Goal: Transaction & Acquisition: Subscribe to service/newsletter

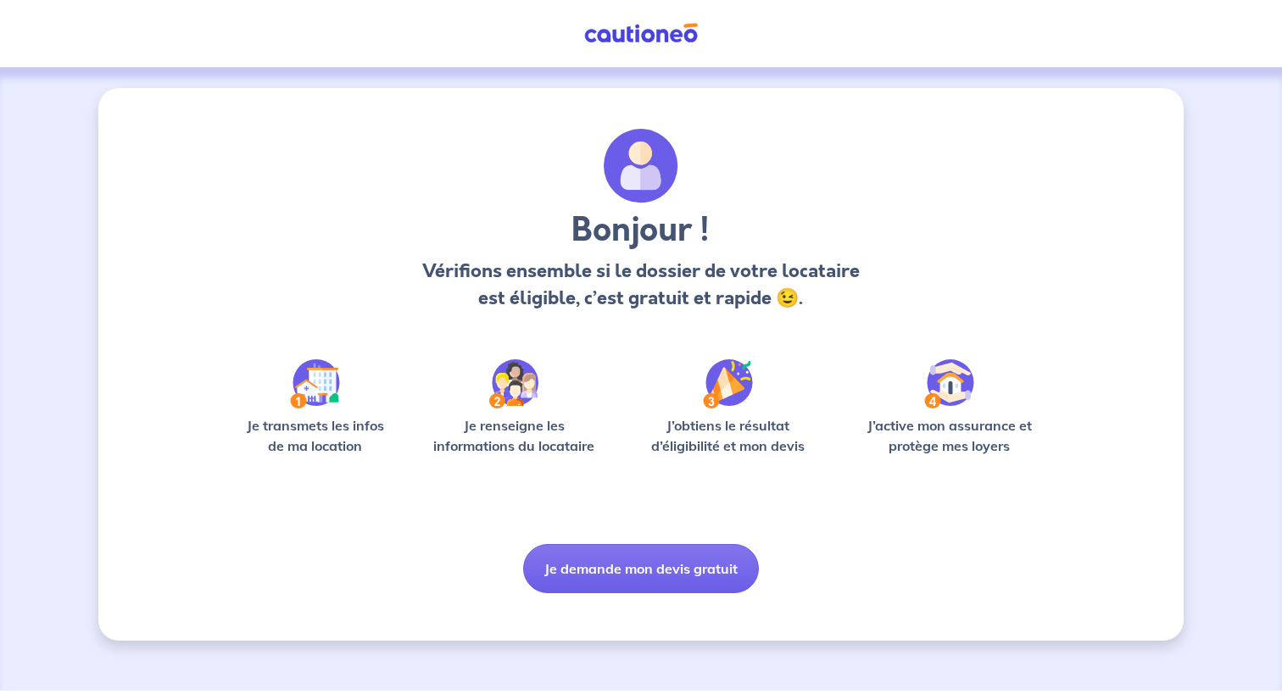
click at [317, 371] on img at bounding box center [315, 383] width 50 height 49
click at [537, 401] on img at bounding box center [513, 383] width 49 height 49
click at [754, 403] on div "J’obtiens le résultat d’éligibilité et mon devis" at bounding box center [728, 414] width 192 height 110
click at [904, 398] on div "J’active mon assurance et protège mes loyers" at bounding box center [949, 414] width 198 height 110
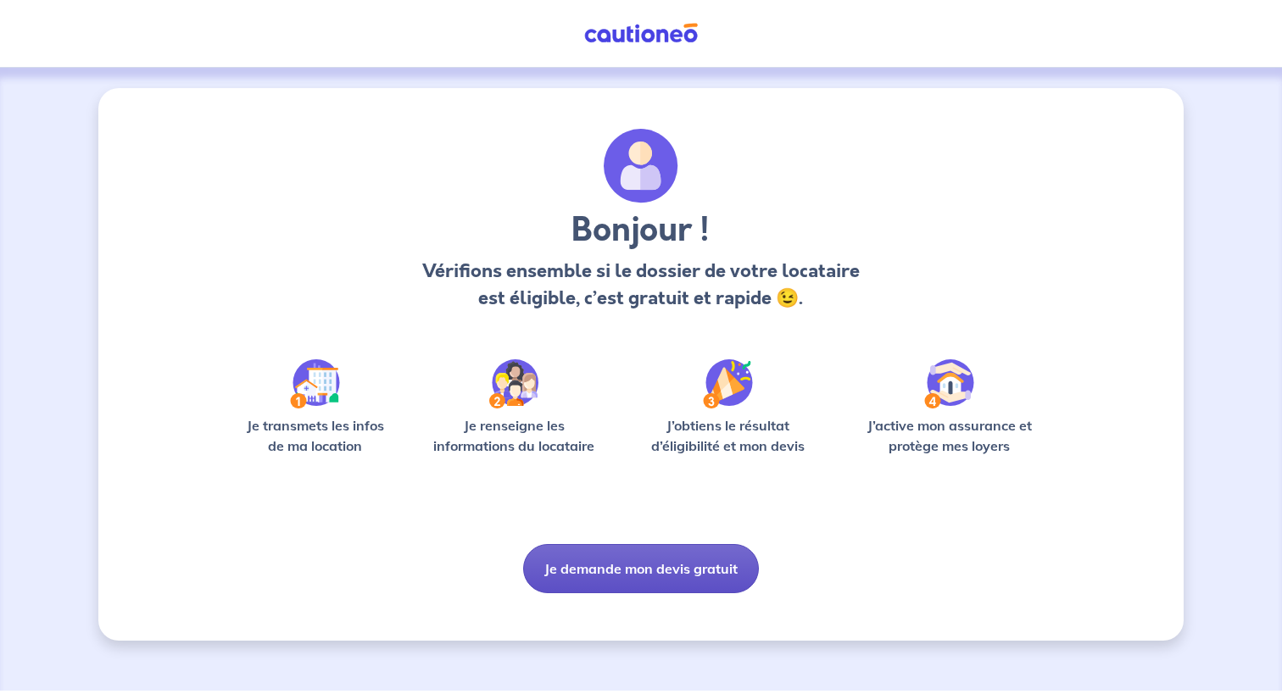
click at [650, 576] on button "Je demande mon devis gratuit" at bounding box center [641, 568] width 236 height 49
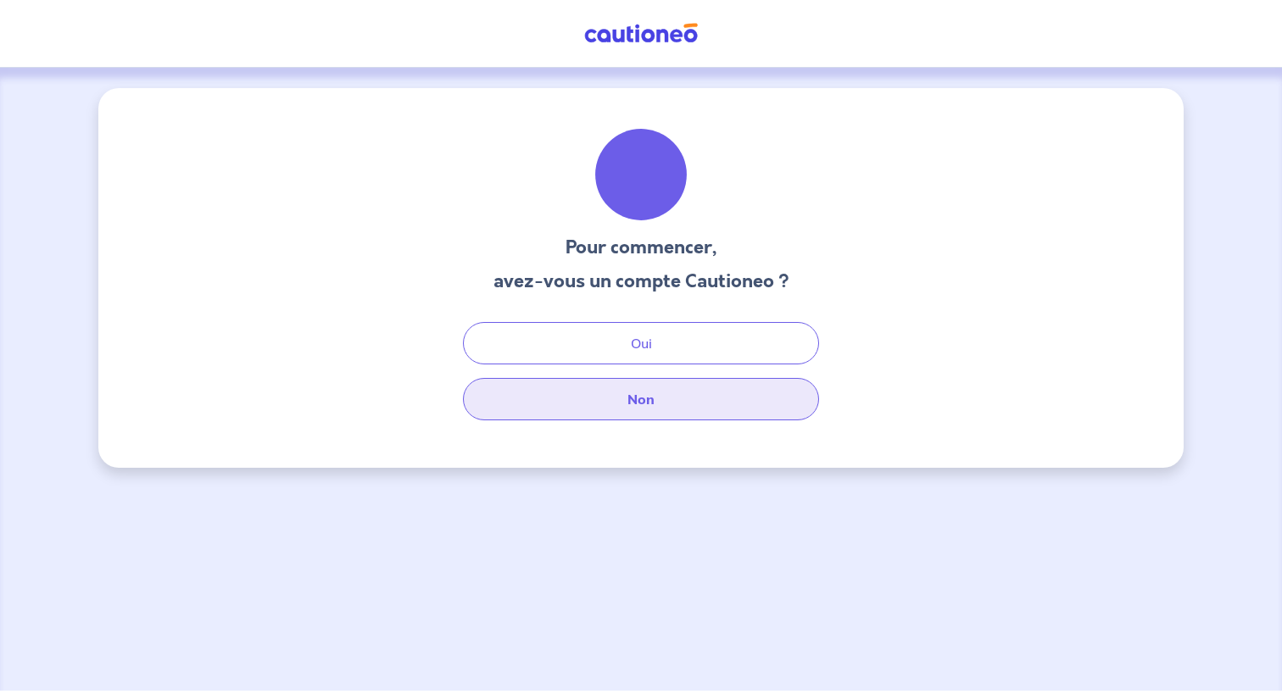
click at [644, 413] on button "Non" at bounding box center [641, 399] width 356 height 42
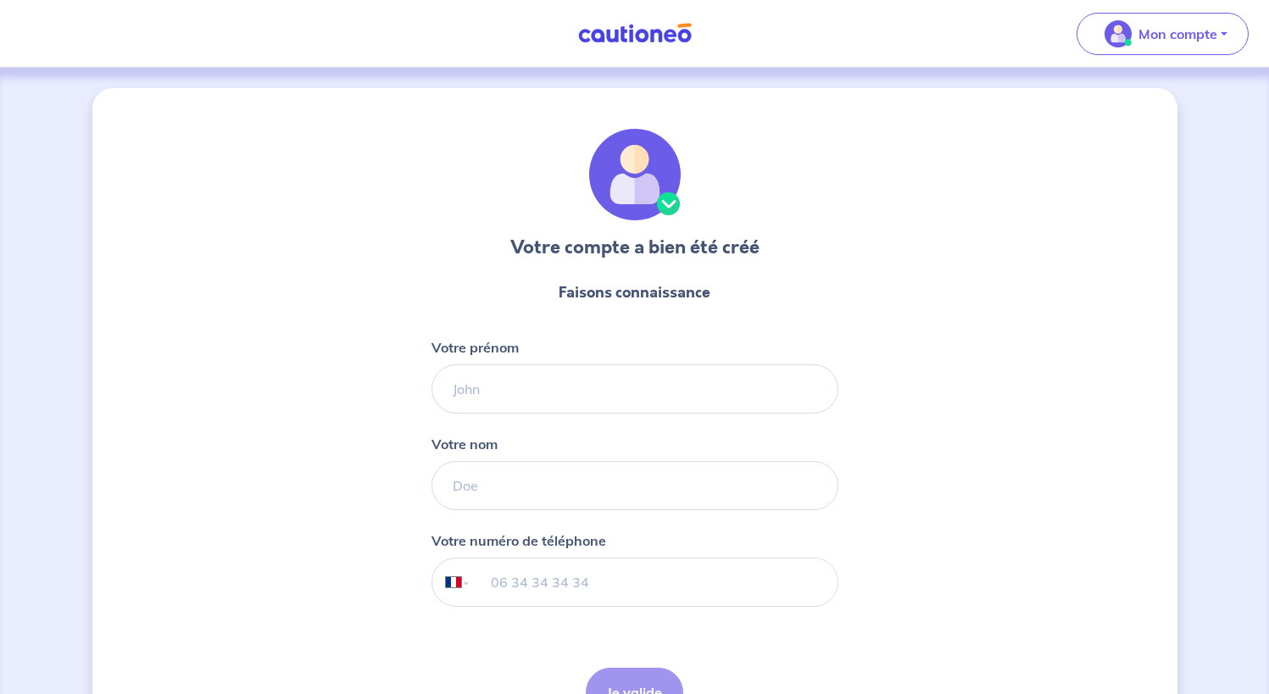
select select "FR"
click at [497, 396] on input "Votre prénom" at bounding box center [634, 388] width 407 height 49
type input "[PERSON_NAME]"
type input "ALTO [PERSON_NAME]"
type input "[PHONE_NUMBER]"
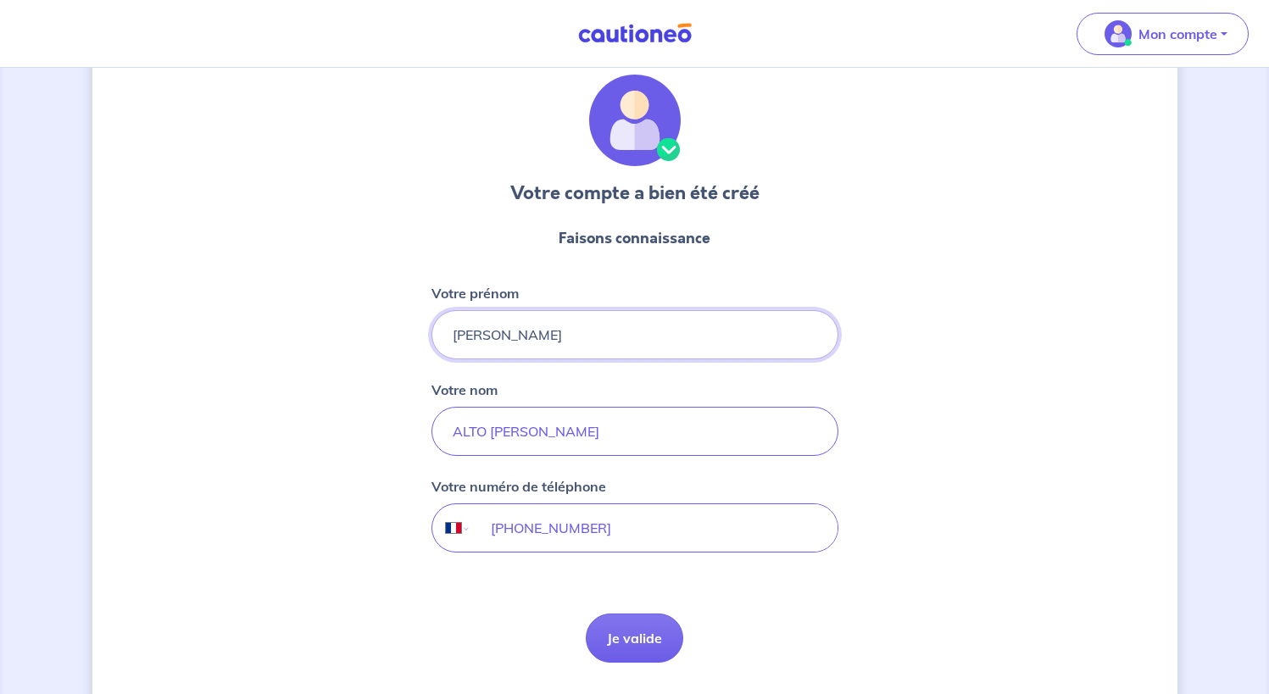
scroll to position [85, 0]
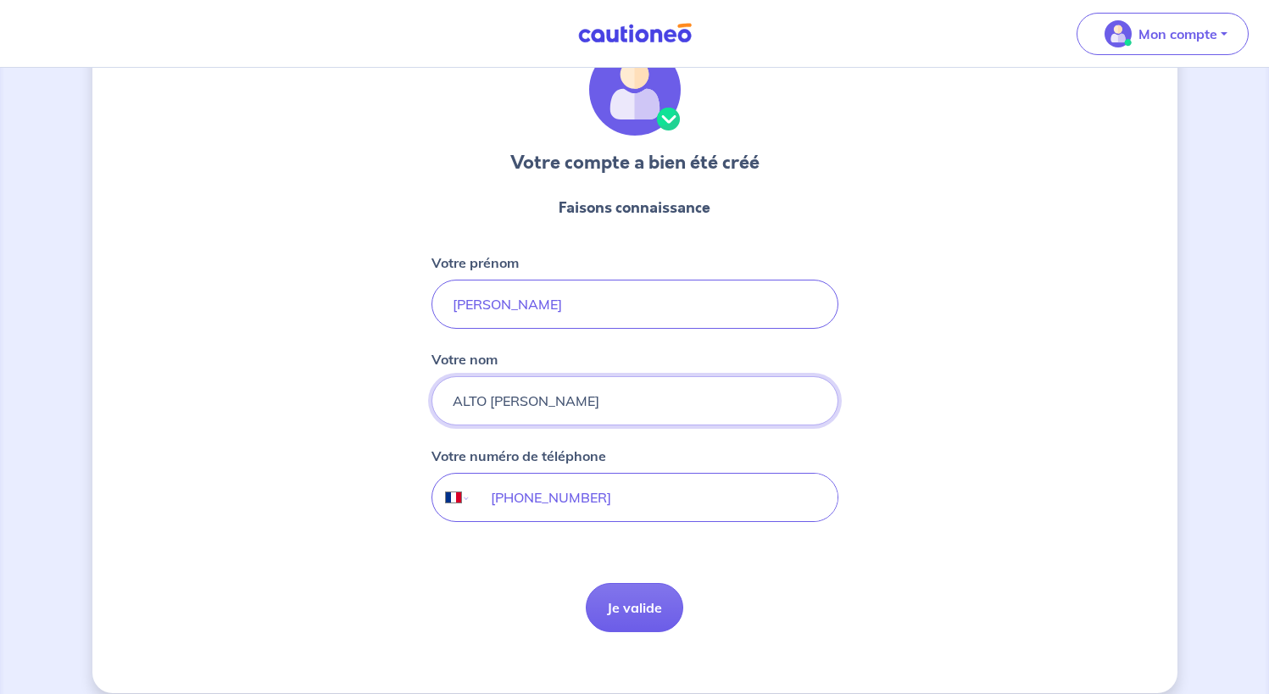
drag, startPoint x: 509, startPoint y: 398, endPoint x: 453, endPoint y: 402, distance: 55.2
click at [453, 402] on input "ALTO [PERSON_NAME]" at bounding box center [634, 400] width 407 height 49
type input "PERRAUD"
click at [896, 346] on div "Votre compte a bien été créé Faisons connaissance Votre prénom [PERSON_NAME] no…" at bounding box center [634, 348] width 1085 height 690
click at [486, 306] on input "[PERSON_NAME]" at bounding box center [634, 304] width 407 height 49
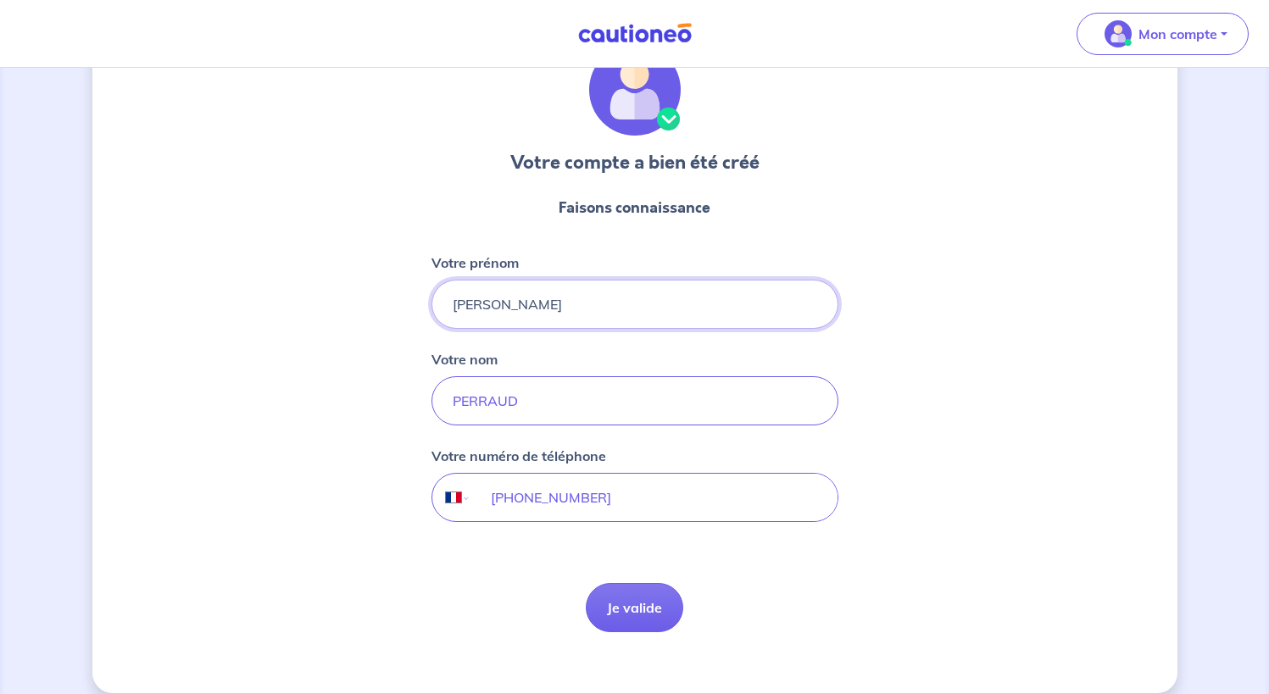
click at [518, 305] on input "[PERSON_NAME]" at bounding box center [634, 304] width 407 height 49
click at [541, 299] on input "[PERSON_NAME]" at bounding box center [634, 304] width 407 height 49
click at [451, 307] on input "[PERSON_NAME]" at bounding box center [634, 304] width 407 height 49
click at [487, 306] on input "[PERSON_NAME]" at bounding box center [634, 304] width 407 height 49
click at [625, 300] on input "[PERSON_NAME]" at bounding box center [634, 304] width 407 height 49
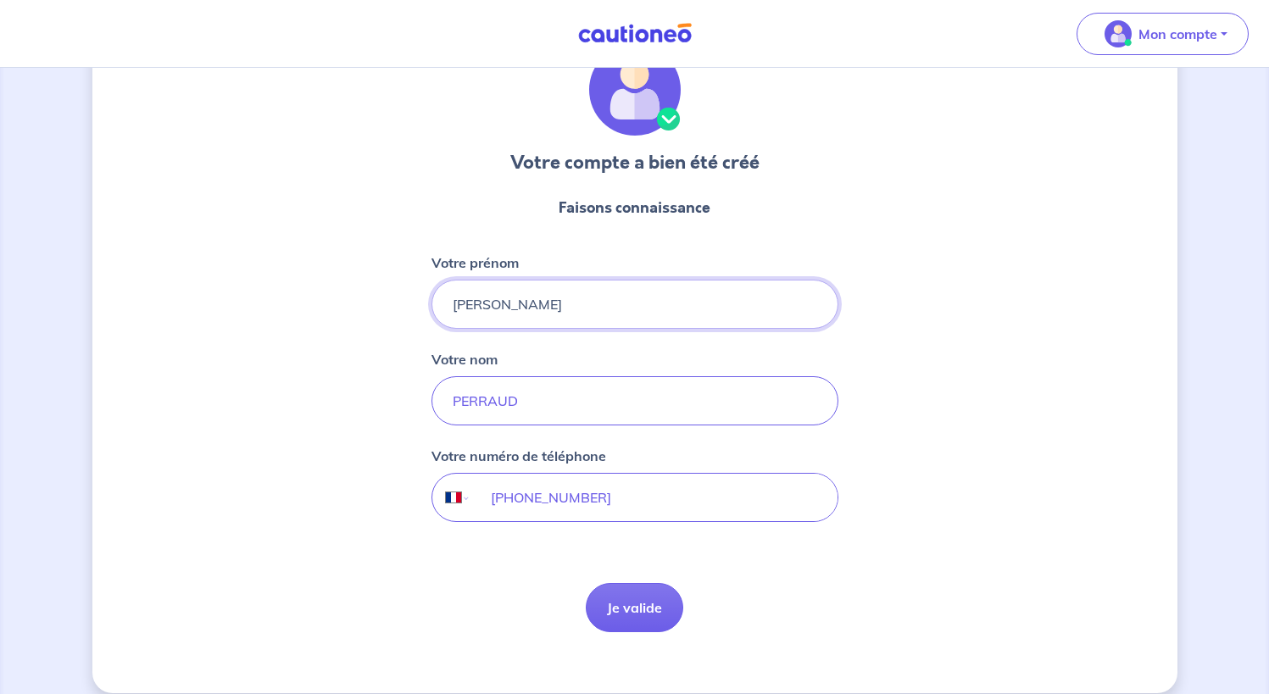
click at [451, 303] on input "[PERSON_NAME]" at bounding box center [634, 304] width 407 height 49
click at [527, 292] on input "[PERSON_NAME]" at bounding box center [634, 304] width 407 height 49
click at [629, 299] on input "[PERSON_NAME]" at bounding box center [634, 304] width 407 height 49
type input "[PERSON_NAME]"
click at [786, 394] on input "PERRAUD" at bounding box center [634, 400] width 407 height 49
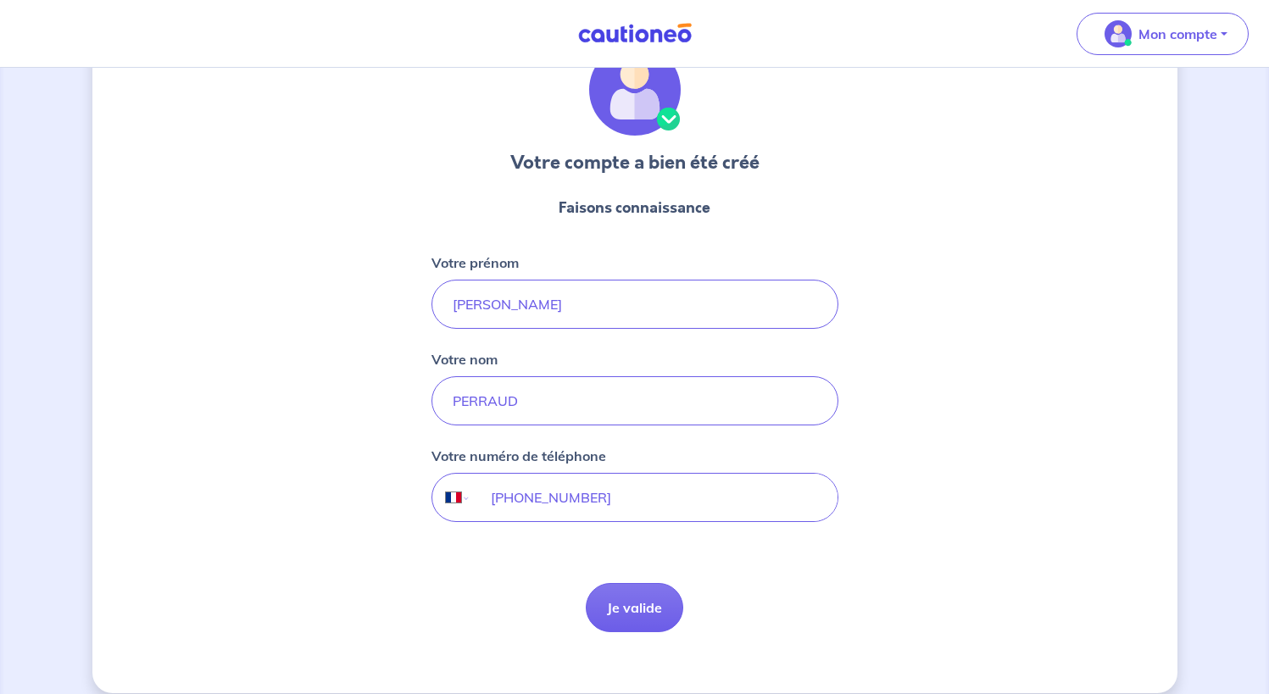
click at [876, 449] on div "Votre compte a bien été créé Faisons connaissance Votre prénom [PERSON_NAME] no…" at bounding box center [634, 348] width 1085 height 690
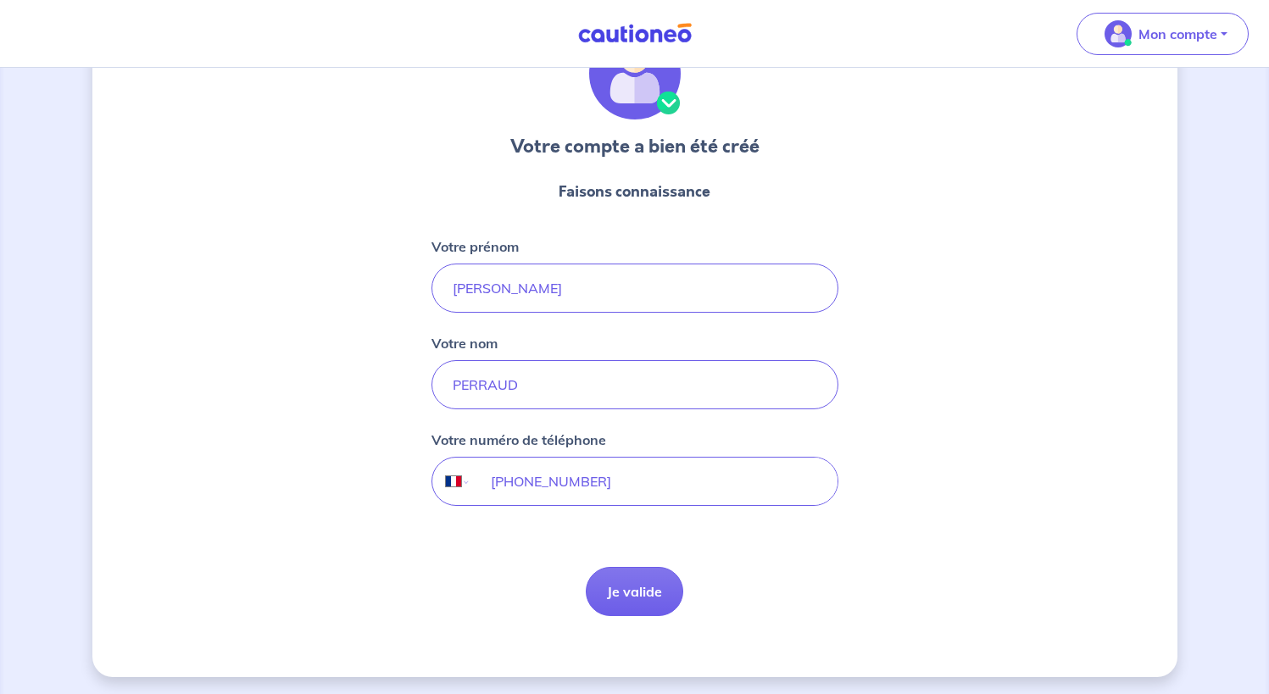
scroll to position [104, 0]
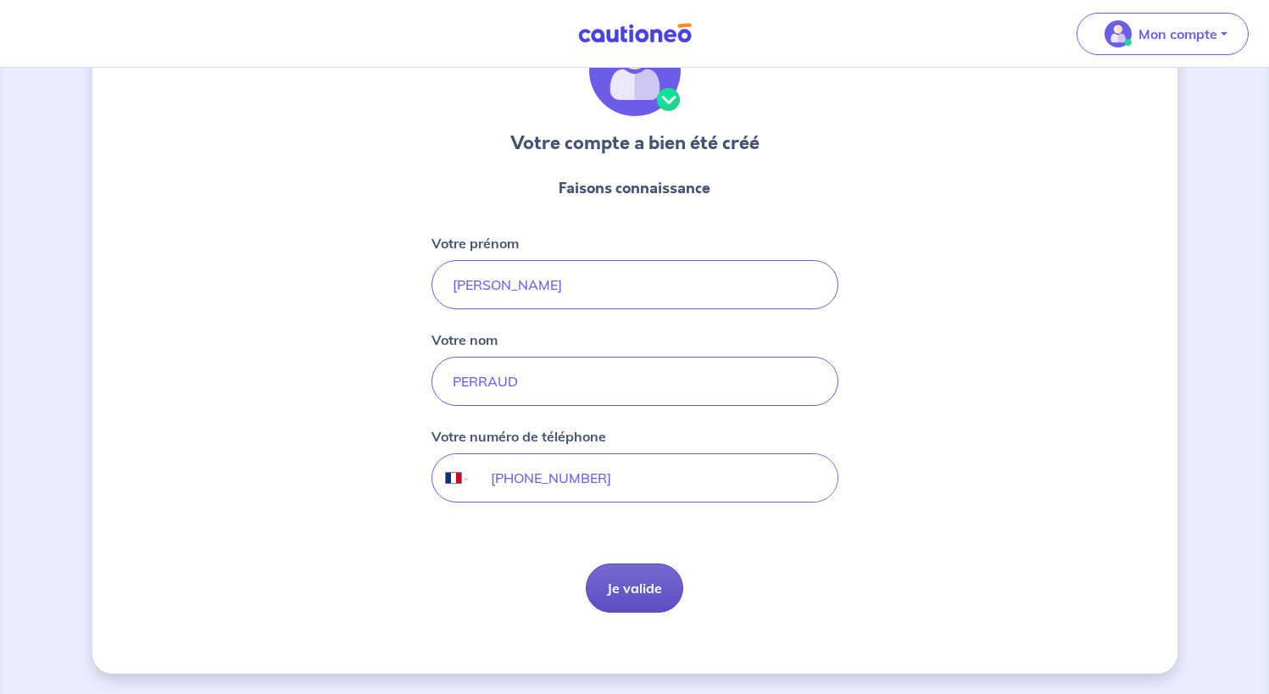
click at [643, 580] on button "Je valide" at bounding box center [634, 588] width 97 height 49
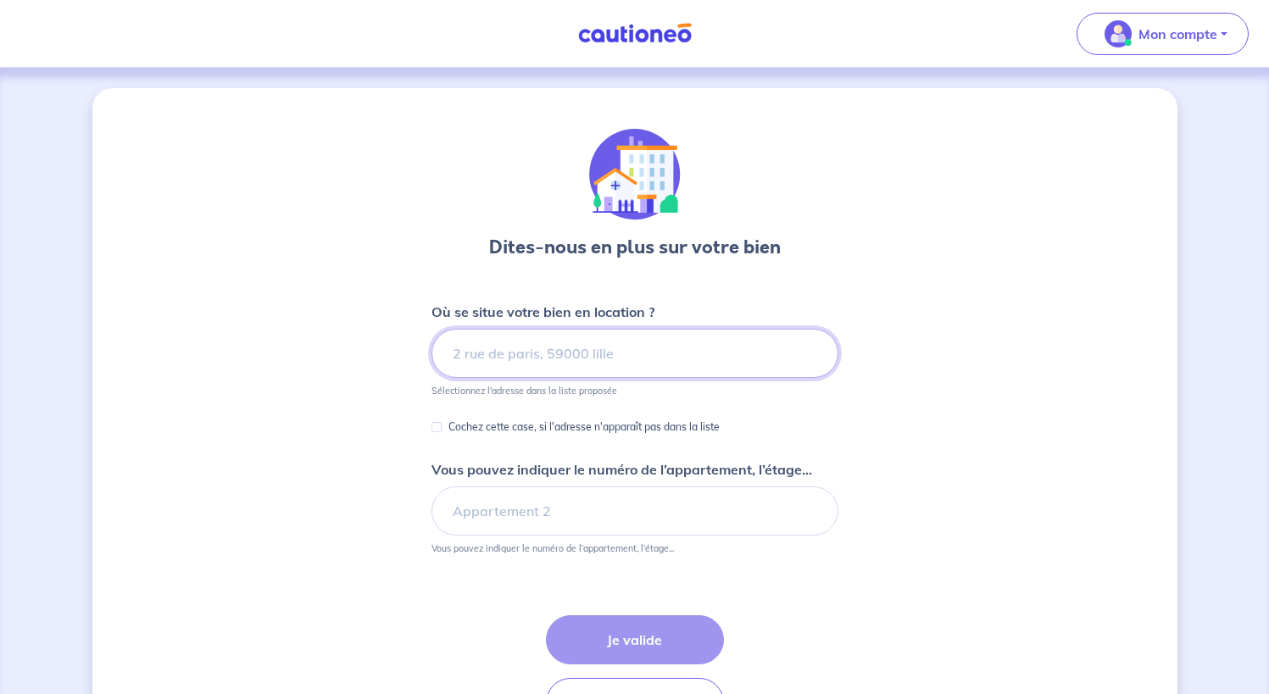
click at [648, 350] on input at bounding box center [634, 353] width 407 height 49
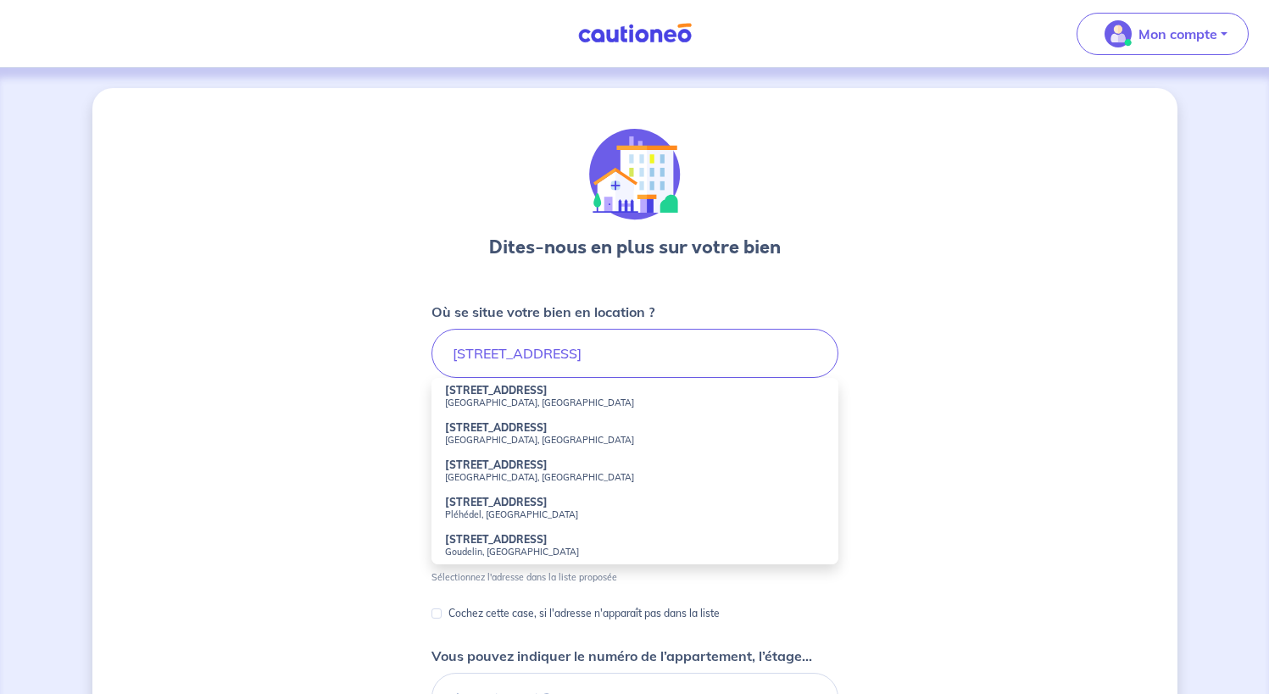
click at [487, 471] on small "[GEOGRAPHIC_DATA], [GEOGRAPHIC_DATA]" at bounding box center [635, 477] width 380 height 12
type input "[STREET_ADDRESS]"
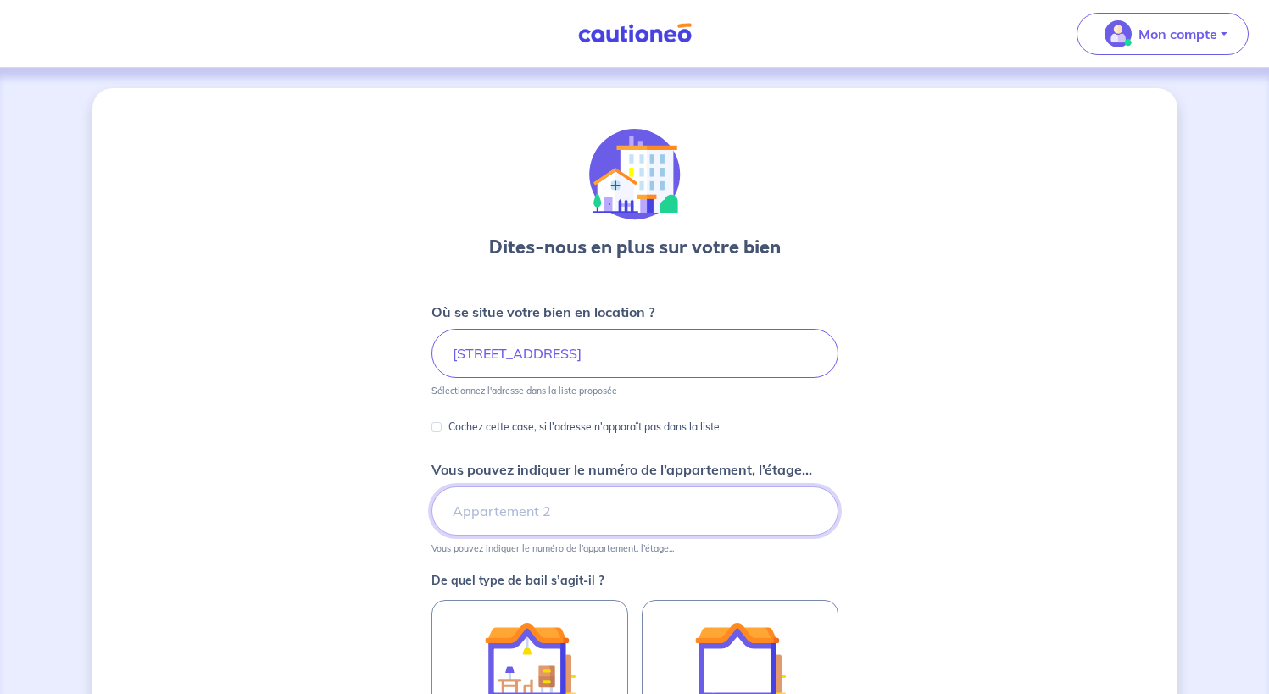
click at [459, 513] on input "Vous pouvez indiquer le numéro de l’appartement, l’étage..." at bounding box center [634, 511] width 407 height 49
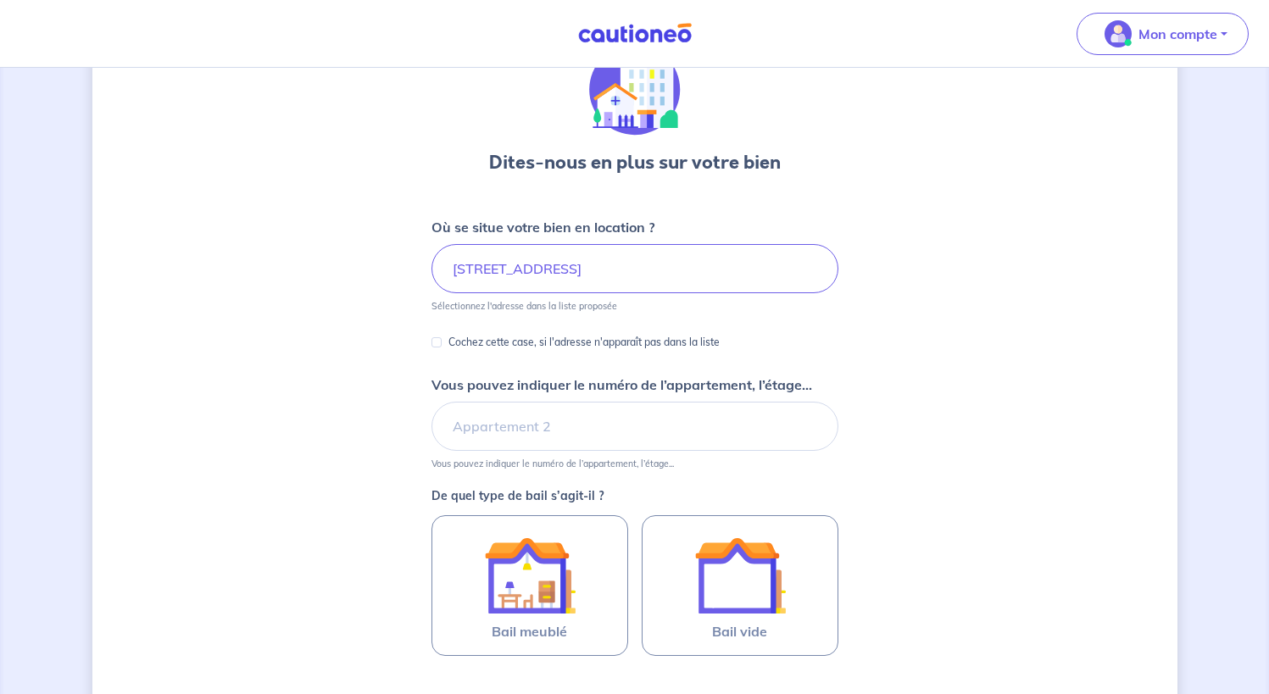
scroll to position [170, 0]
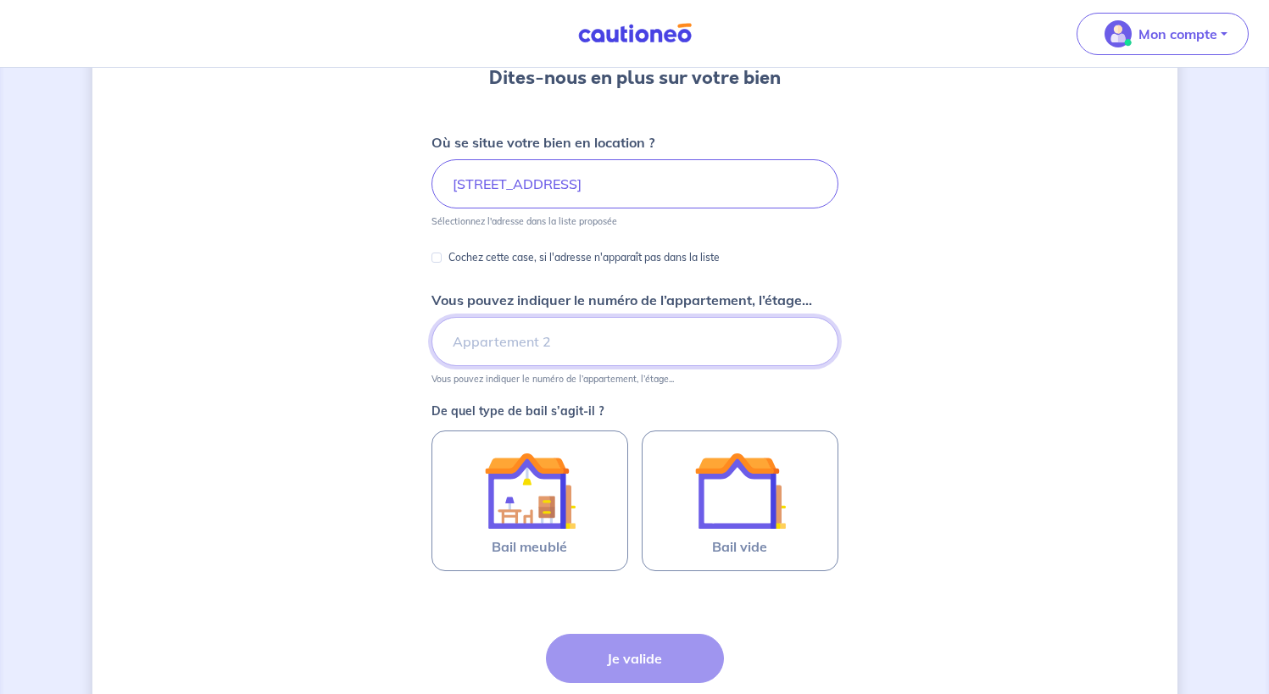
click at [635, 343] on input "Vous pouvez indiquer le numéro de l’appartement, l’étage..." at bounding box center [634, 341] width 407 height 49
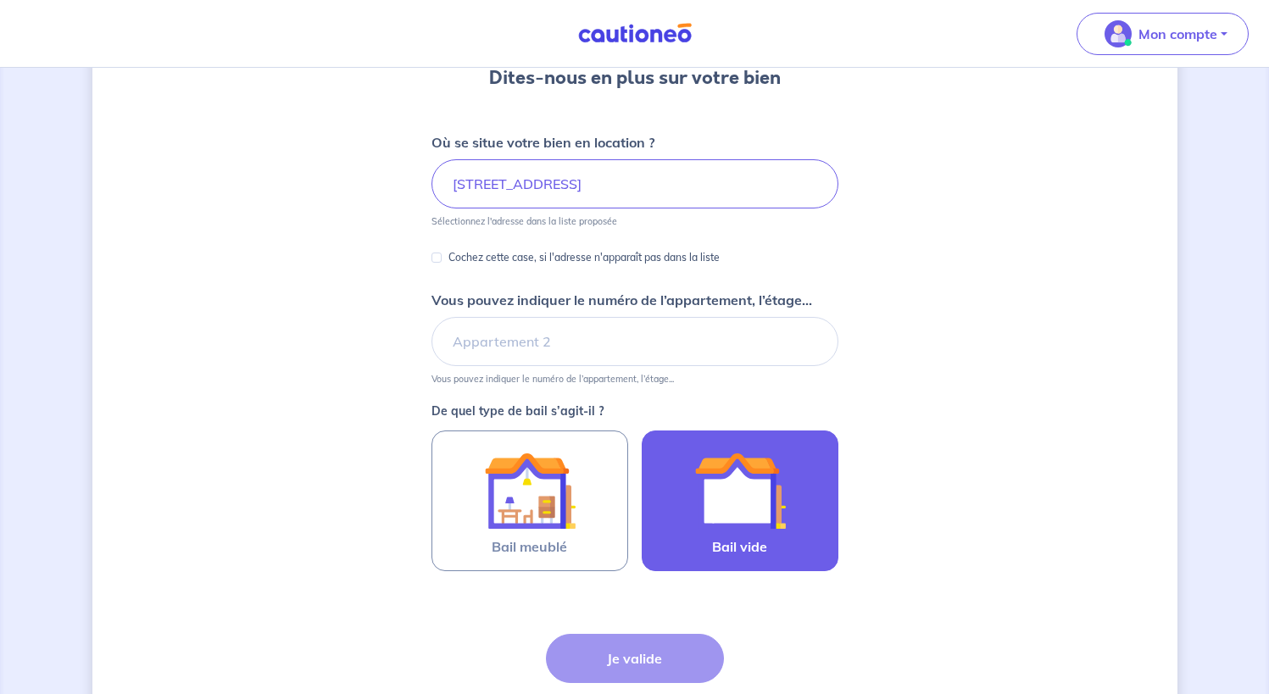
click at [771, 519] on img at bounding box center [740, 491] width 92 height 92
click at [0, 0] on input "Bail vide" at bounding box center [0, 0] width 0 height 0
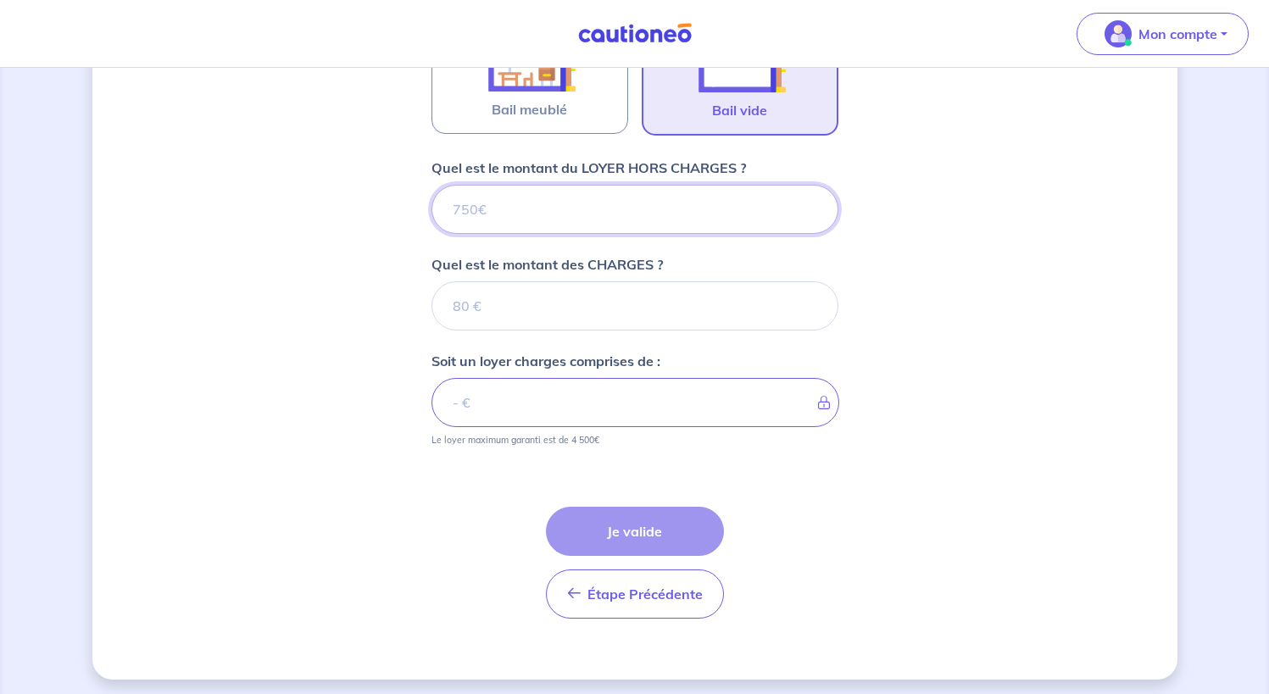
scroll to position [613, 0]
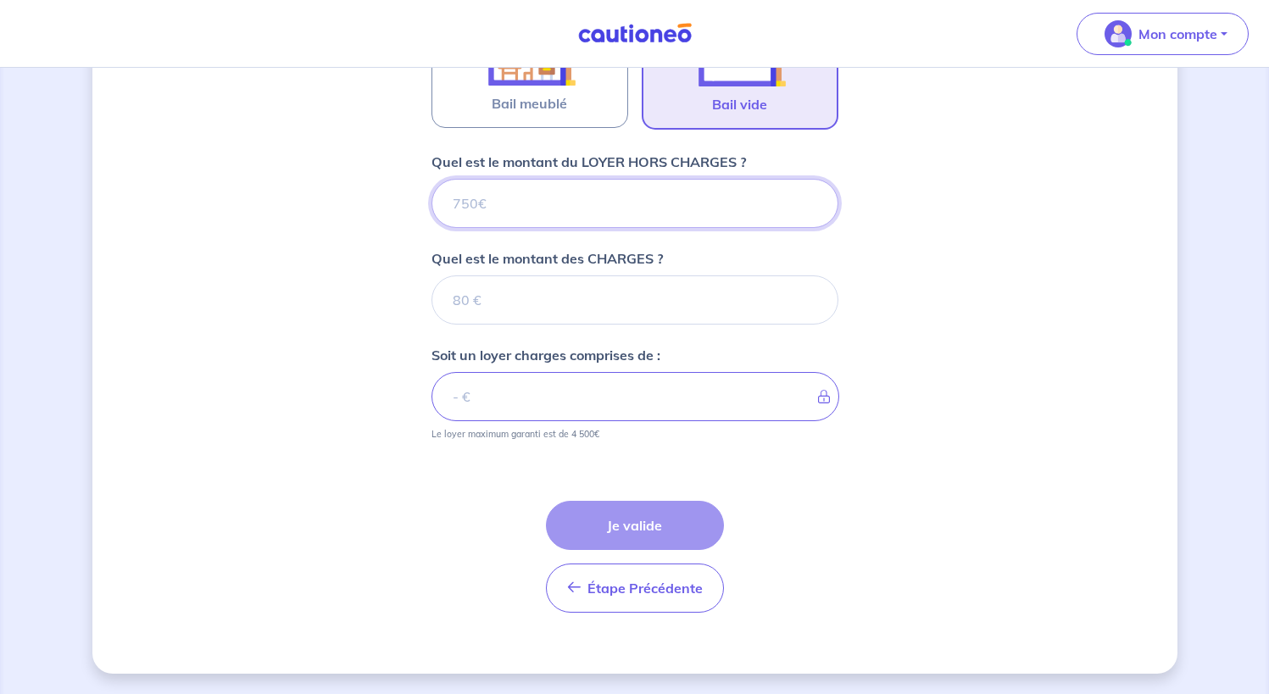
click at [617, 202] on input "Quel est le montant du LOYER HORS CHARGES ?" at bounding box center [634, 203] width 407 height 49
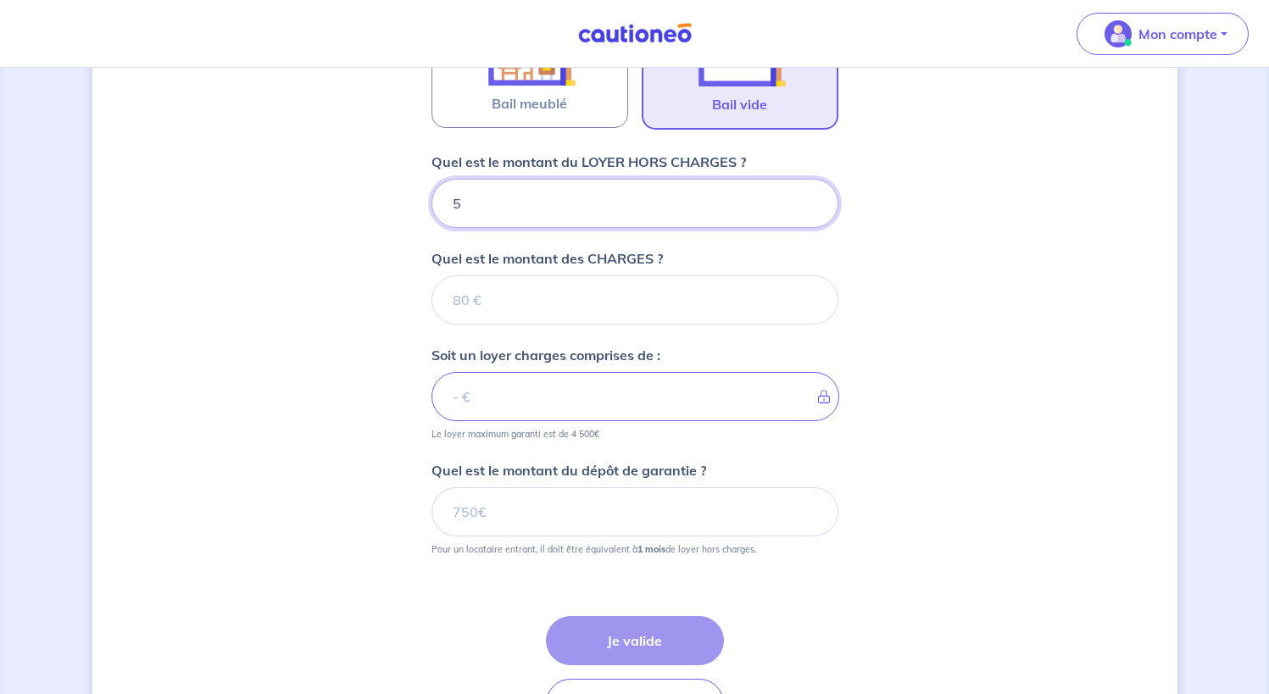
type input "53"
type input "530"
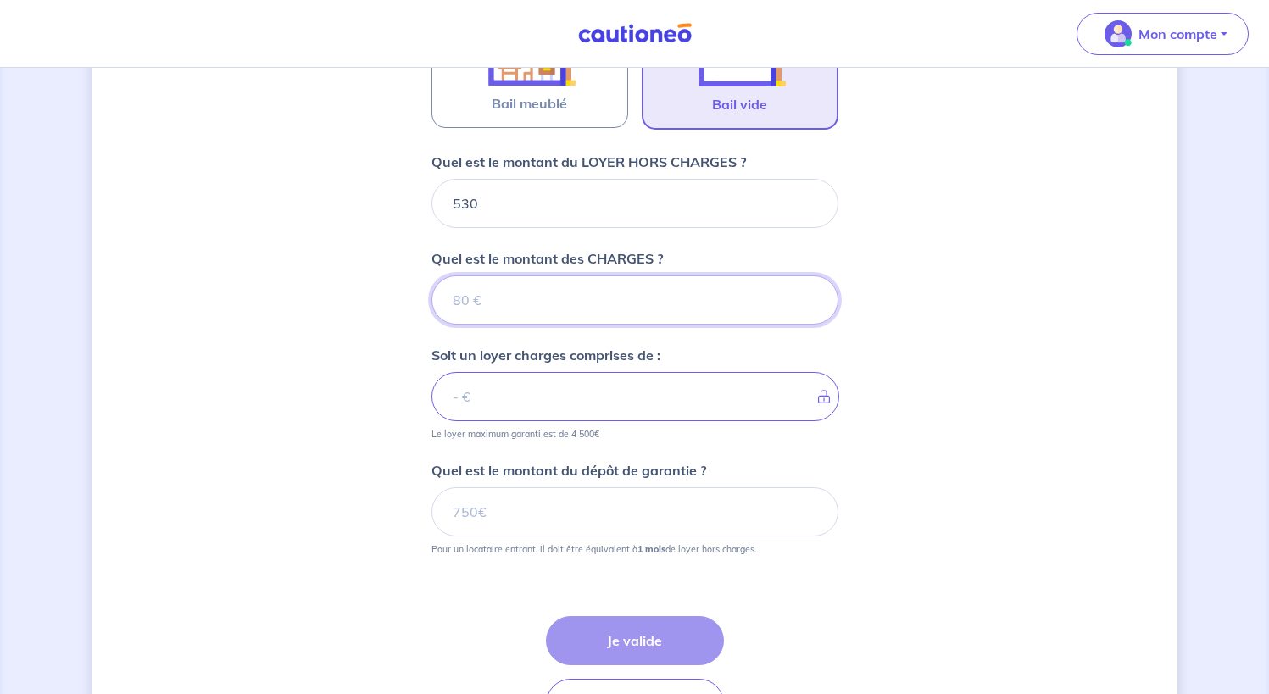
click at [544, 303] on input "Quel est le montant des CHARGES ?" at bounding box center [634, 299] width 407 height 49
type input "0"
type input "530"
type input "0"
click at [527, 509] on input "Quel est le montant du dépôt de garantie ?" at bounding box center [634, 511] width 407 height 49
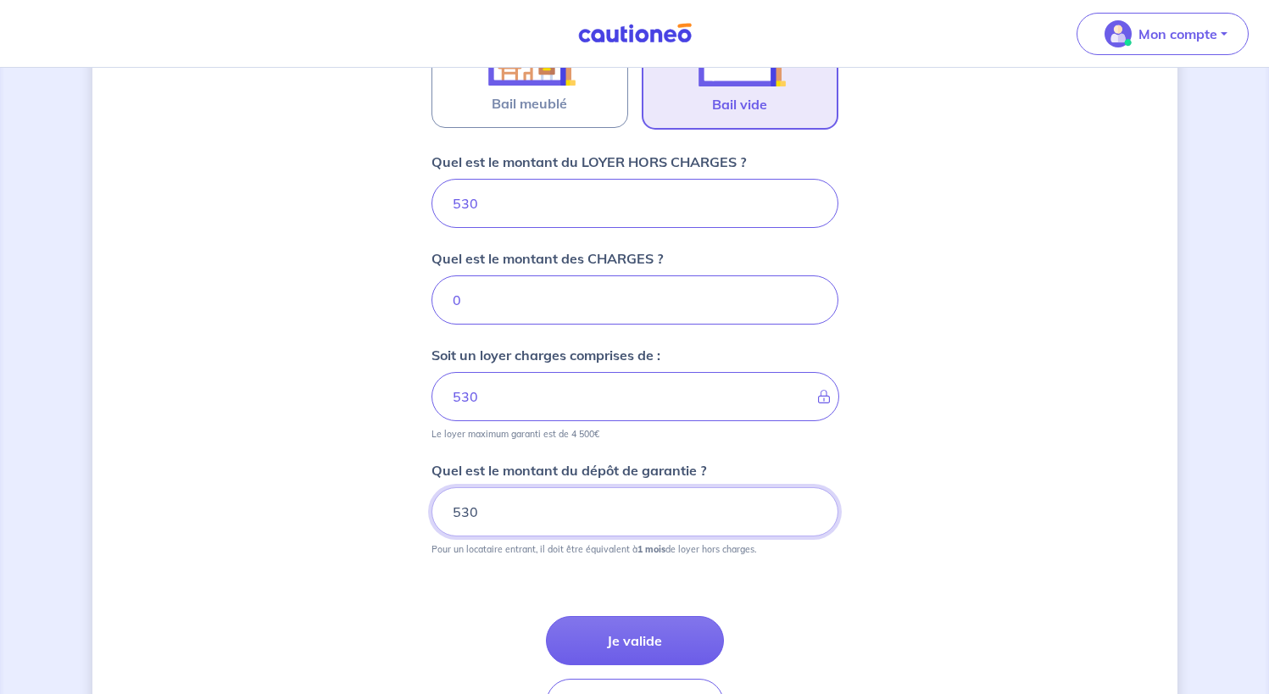
type input "530"
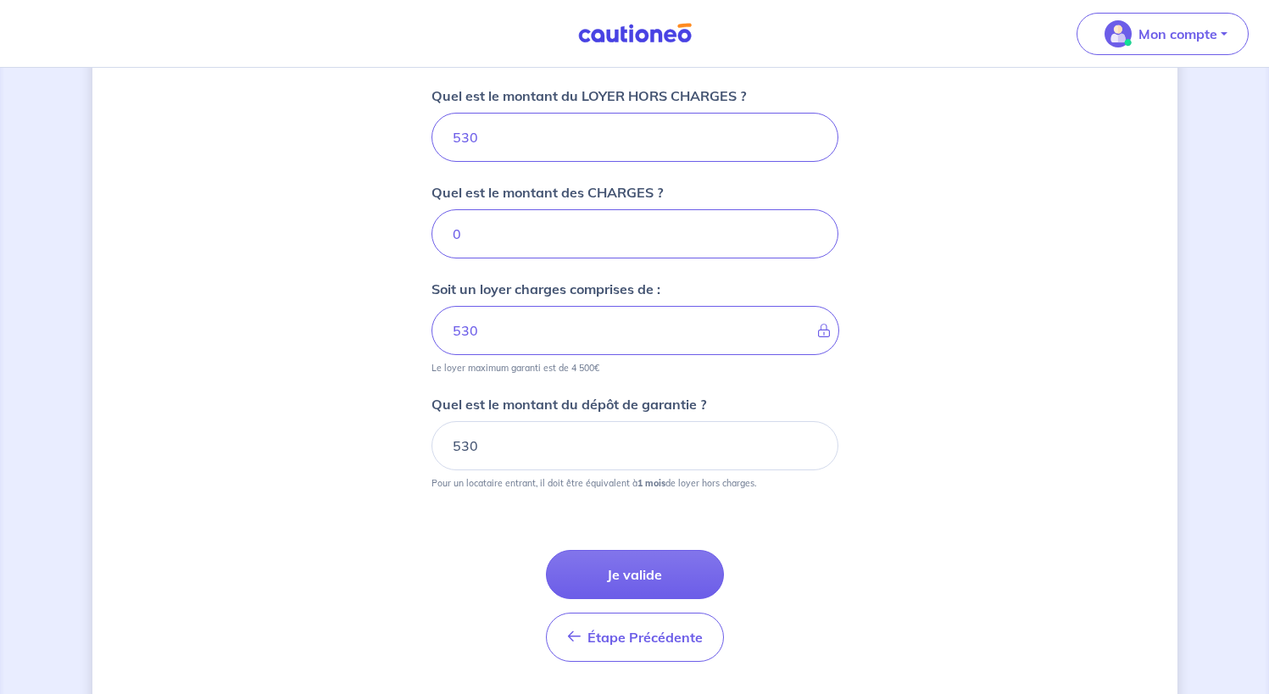
scroll to position [698, 0]
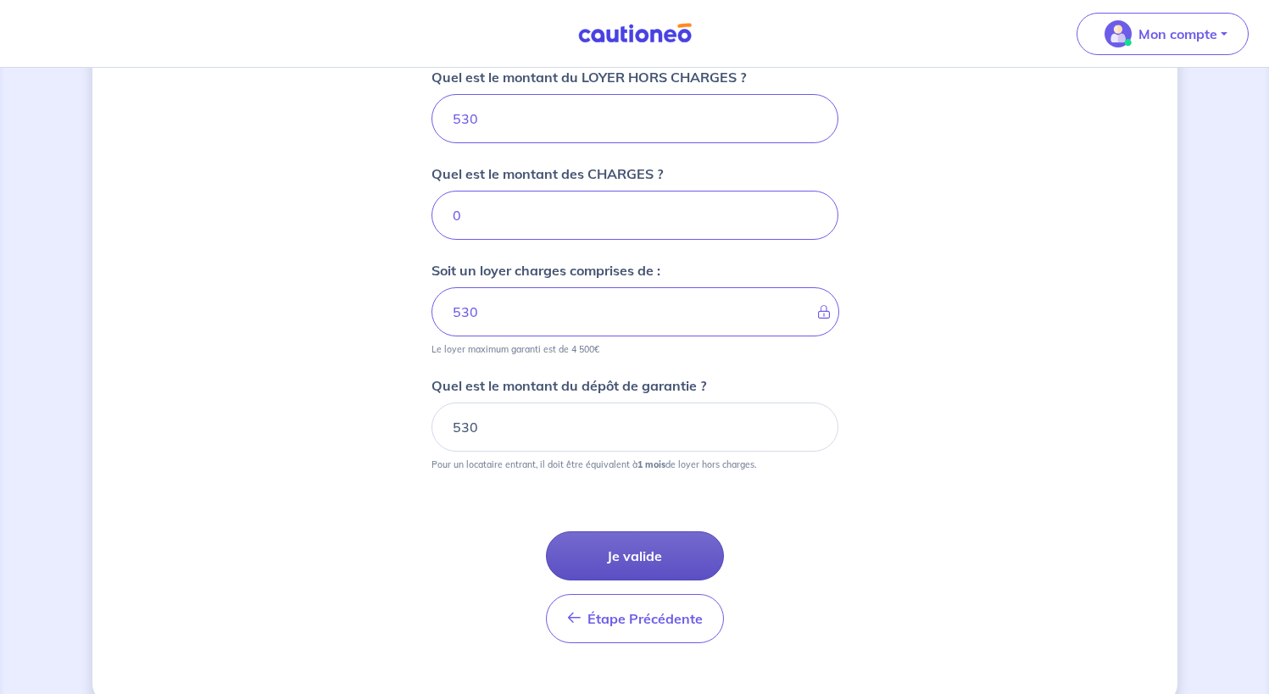
click at [618, 547] on button "Je valide" at bounding box center [635, 555] width 178 height 49
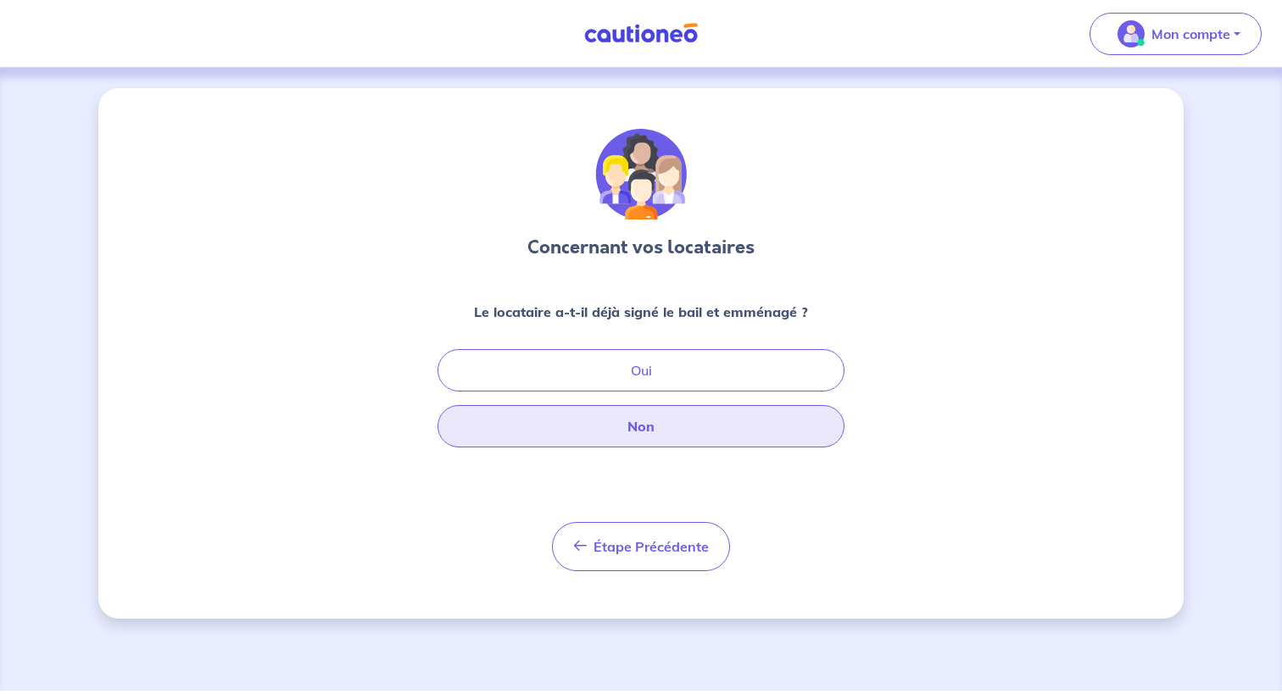
click at [644, 436] on button "Non" at bounding box center [640, 426] width 407 height 42
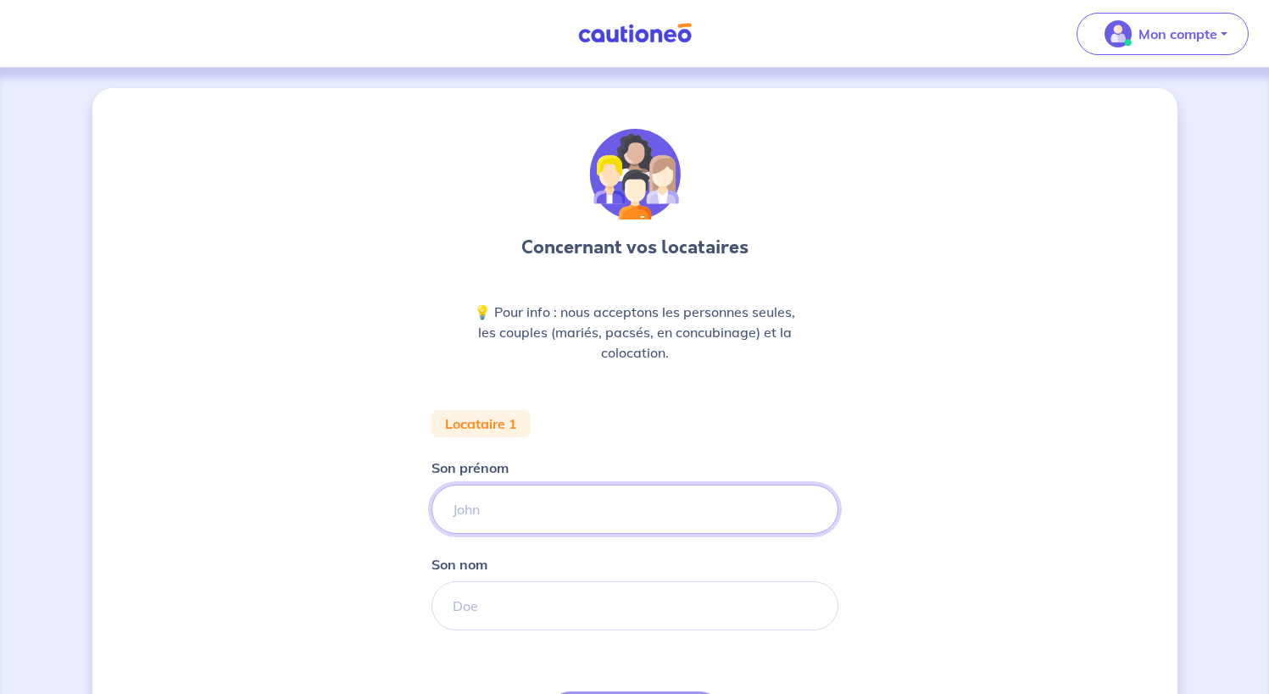
click at [516, 506] on input "Son prénom" at bounding box center [634, 509] width 407 height 49
type input "[PERSON_NAME]"
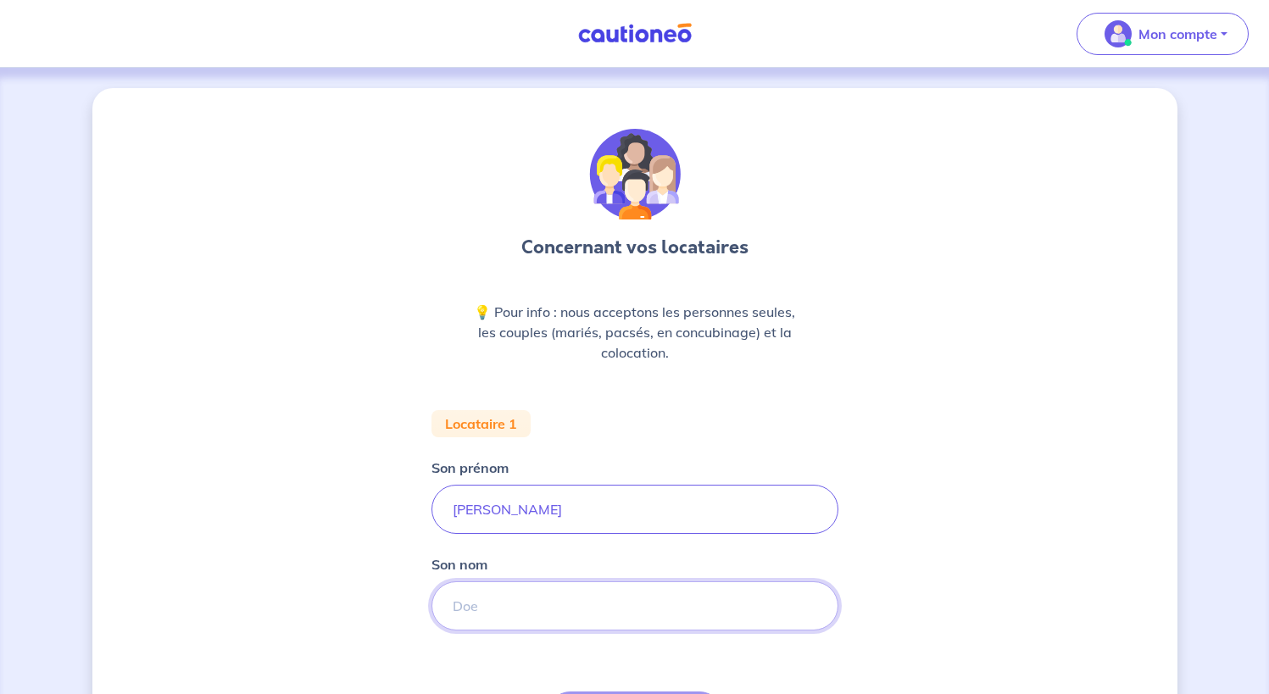
click at [523, 615] on input "Son nom" at bounding box center [634, 605] width 407 height 49
type input "CHEREAU"
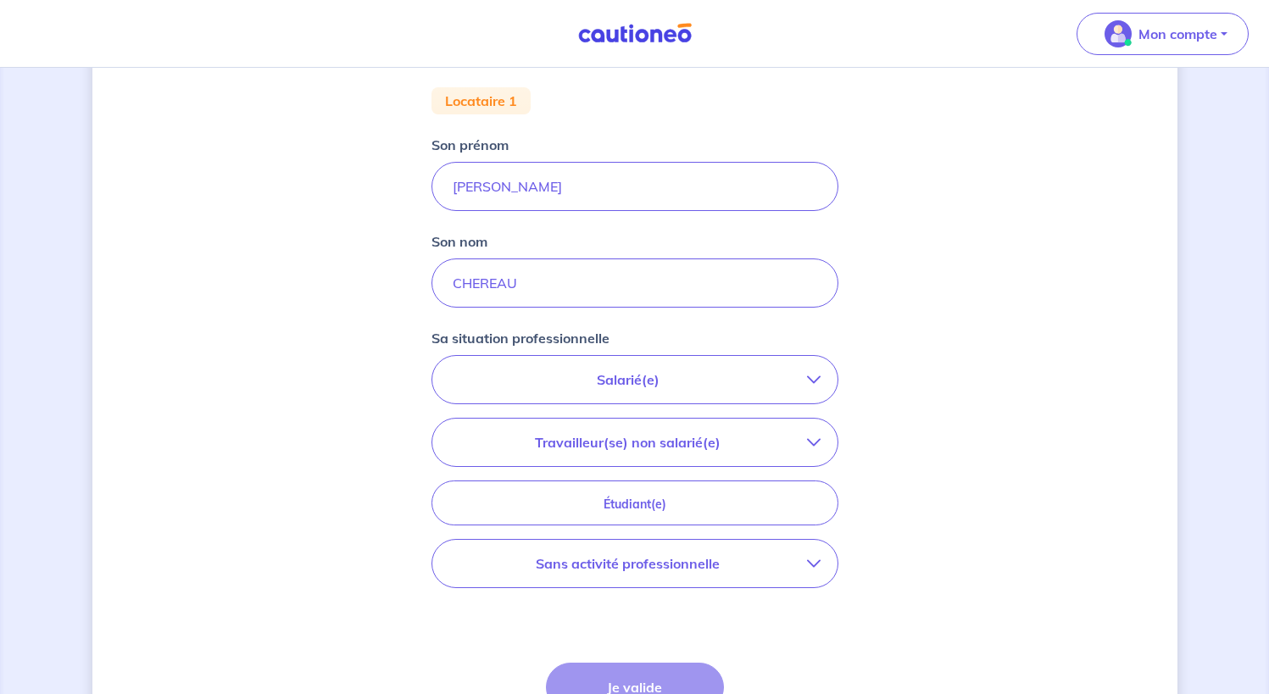
scroll to position [339, 0]
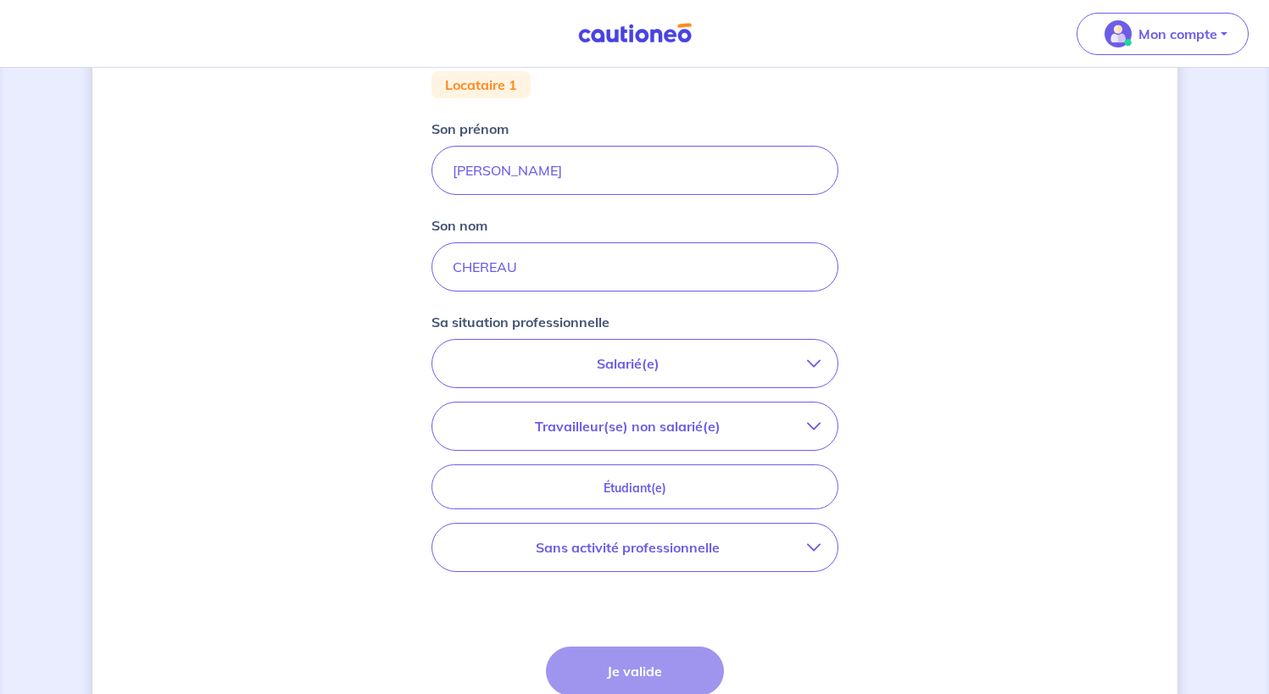
click at [667, 366] on p "Salarié(e)" at bounding box center [628, 363] width 358 height 20
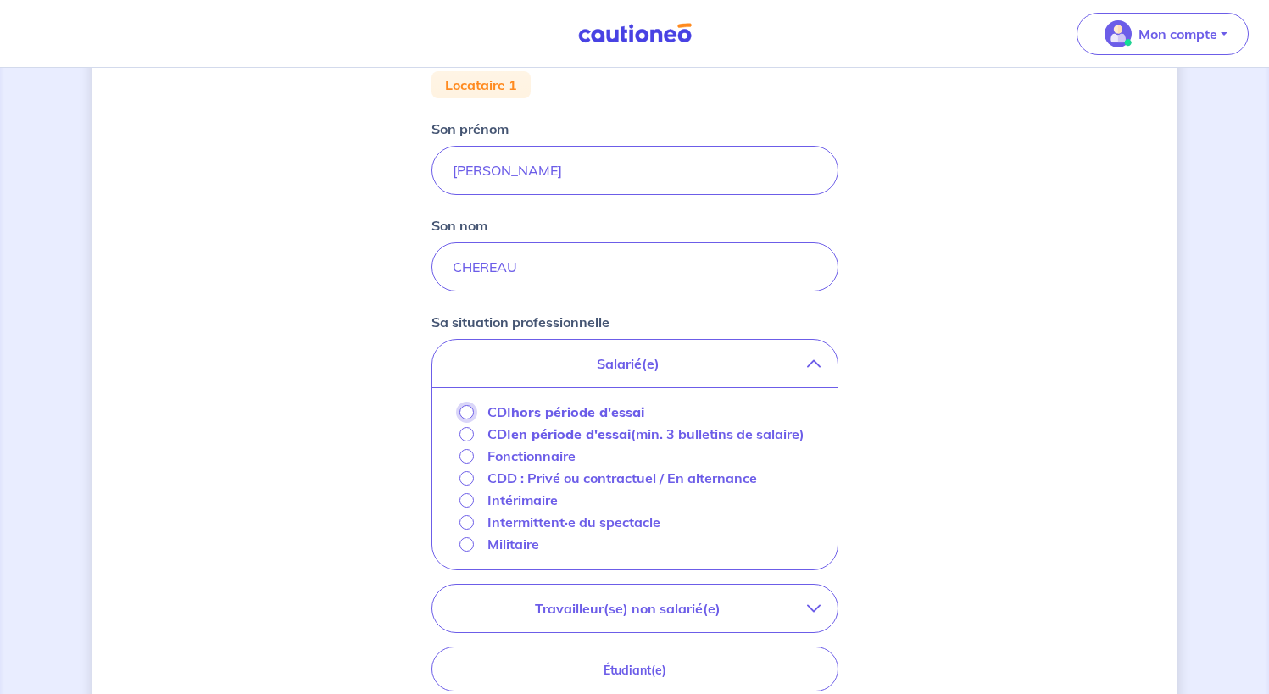
click at [469, 412] on input "CDI hors période d'essai" at bounding box center [466, 412] width 14 height 14
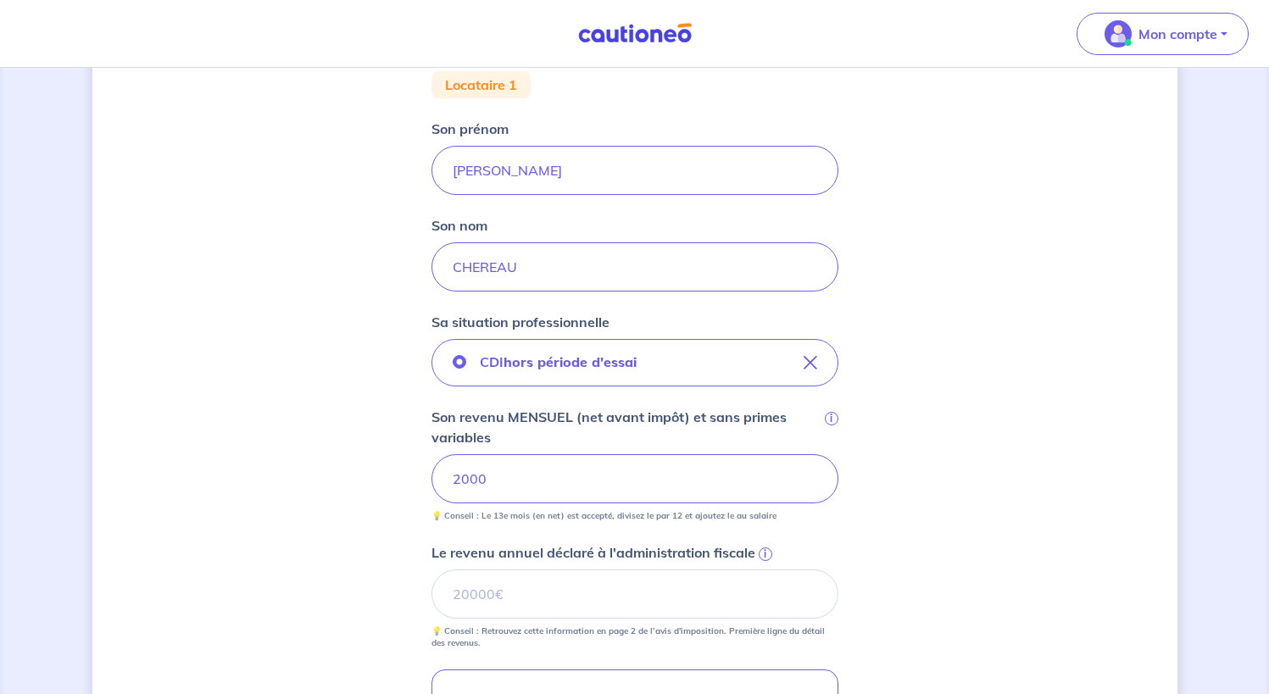
scroll to position [424, 0]
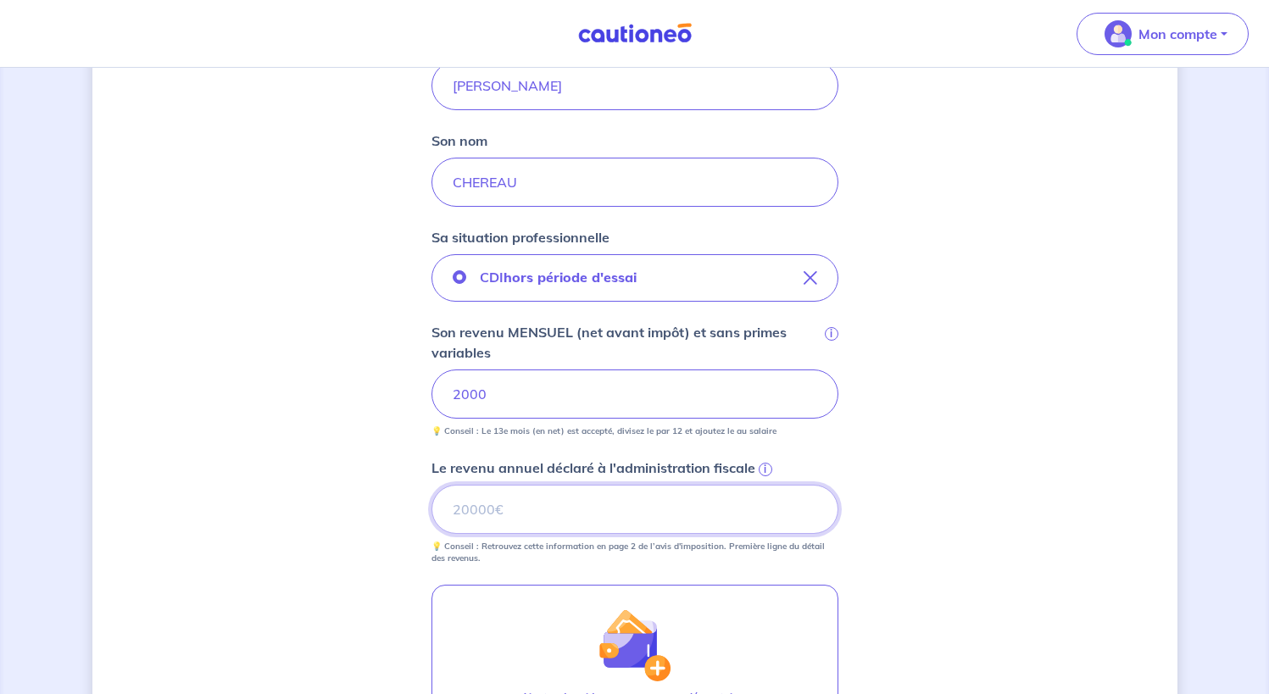
click at [557, 509] on input "Le revenu annuel déclaré à l'administration fiscale i" at bounding box center [634, 509] width 407 height 49
type input "19127"
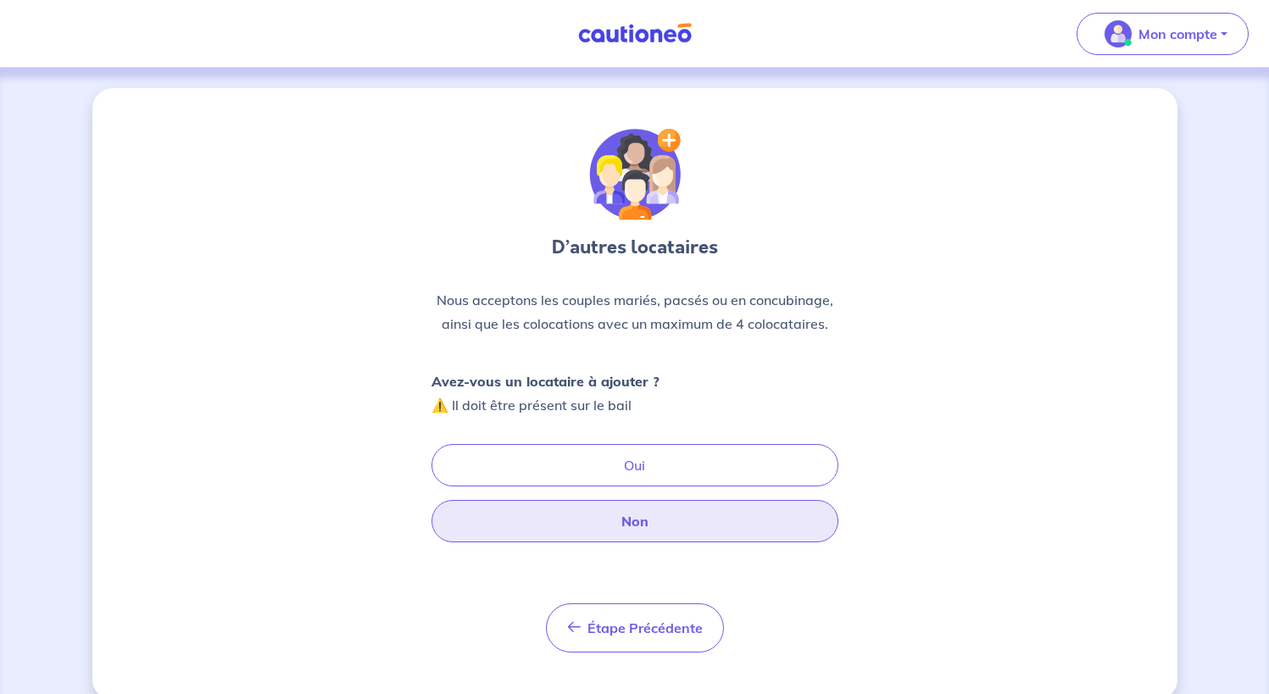
click at [639, 517] on button "Non" at bounding box center [634, 521] width 407 height 42
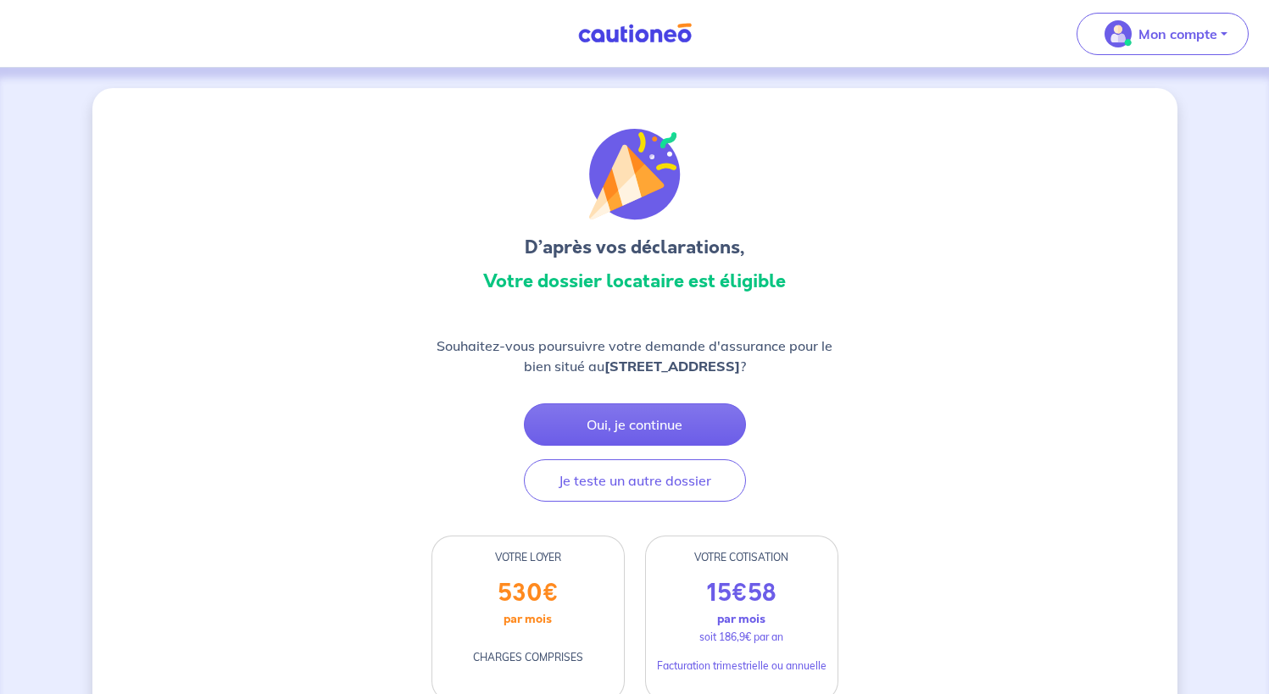
click at [1220, 30] on button "Mon compte" at bounding box center [1163, 34] width 172 height 42
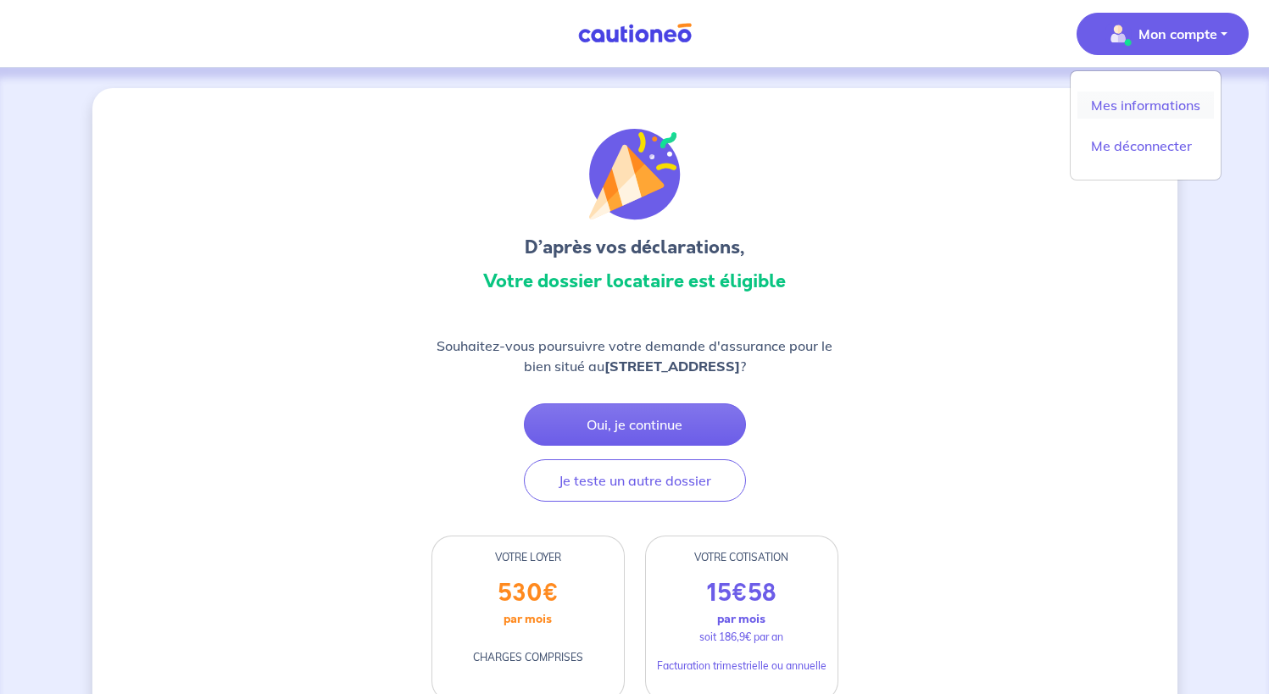
click at [1180, 104] on link "Mes informations" at bounding box center [1145, 105] width 136 height 27
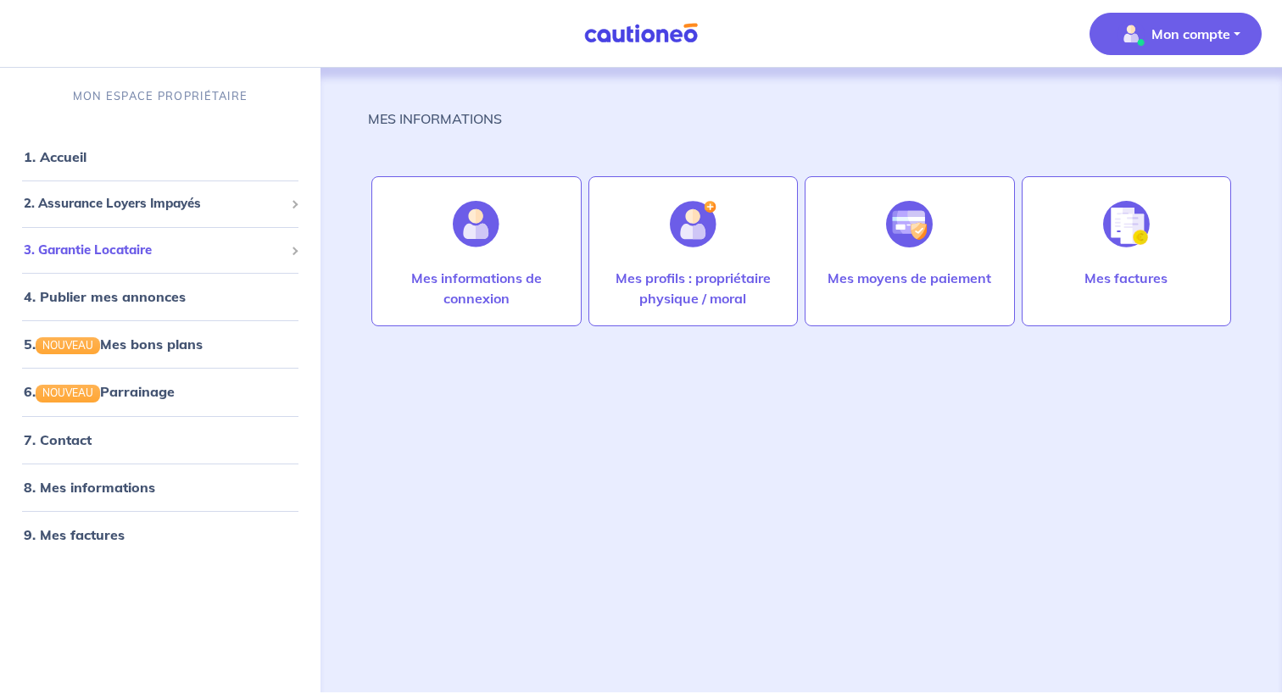
click at [82, 259] on span "3. Garantie Locataire" at bounding box center [154, 250] width 260 height 19
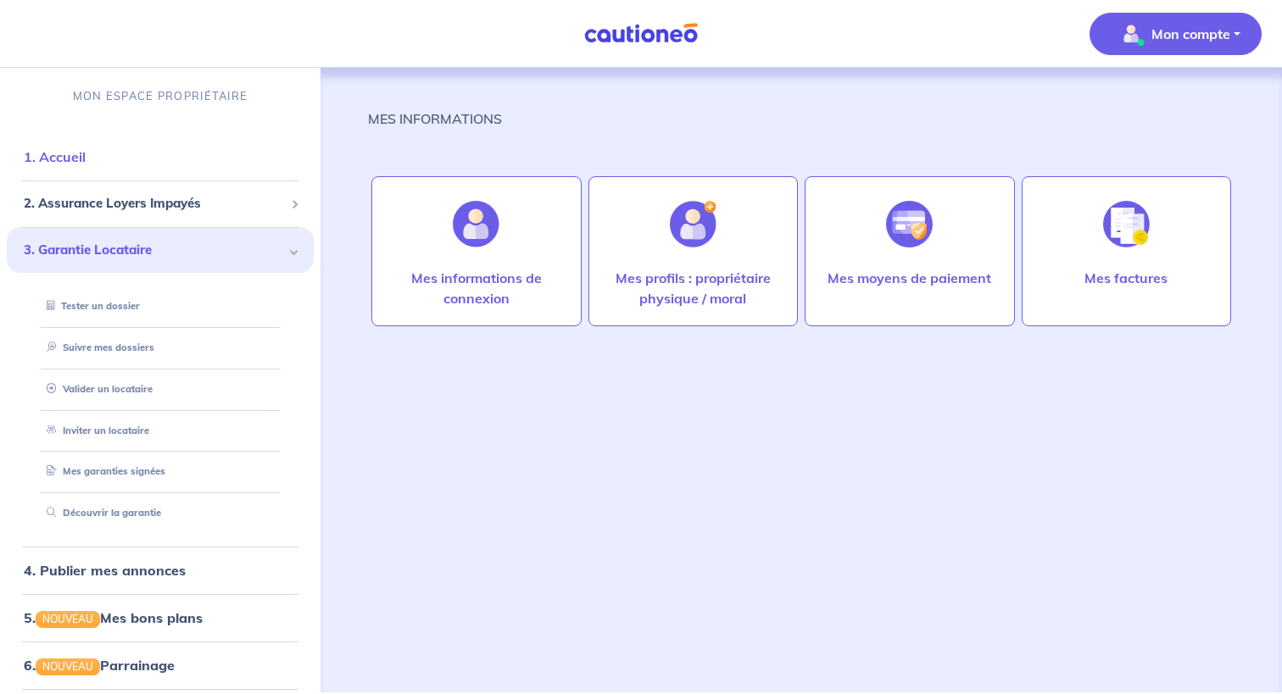
click at [61, 148] on link "1. Accueil" at bounding box center [55, 156] width 62 height 17
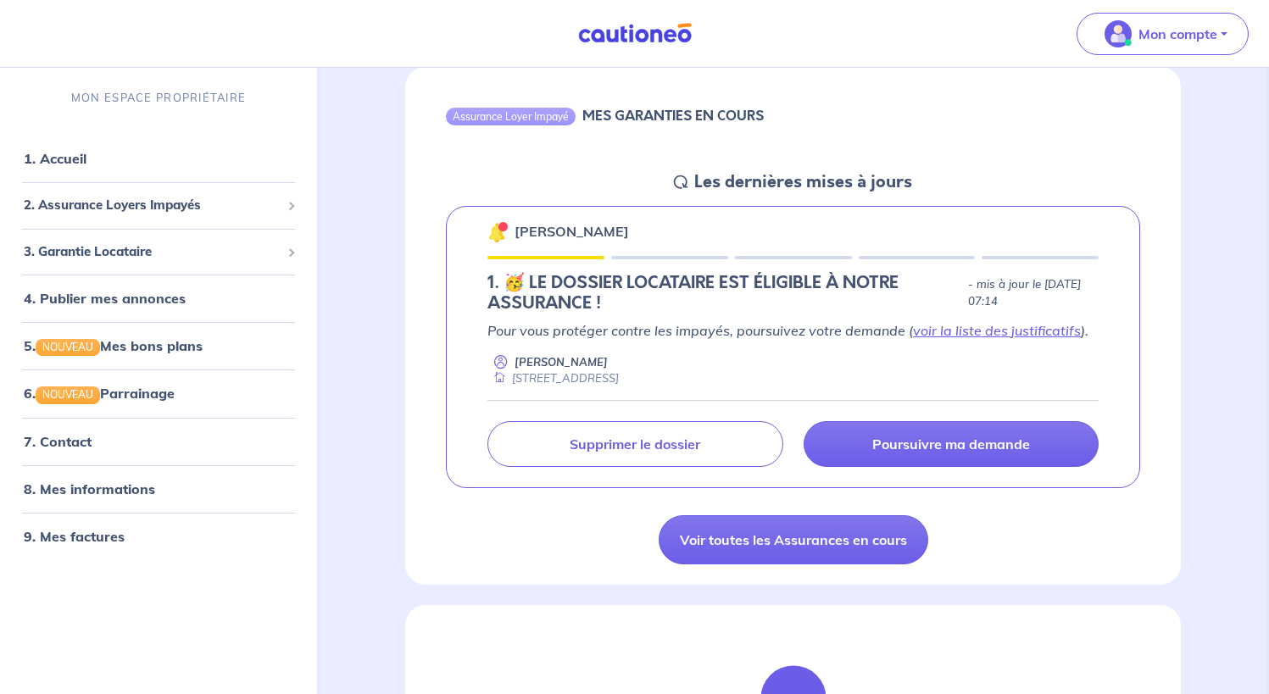
scroll to position [170, 0]
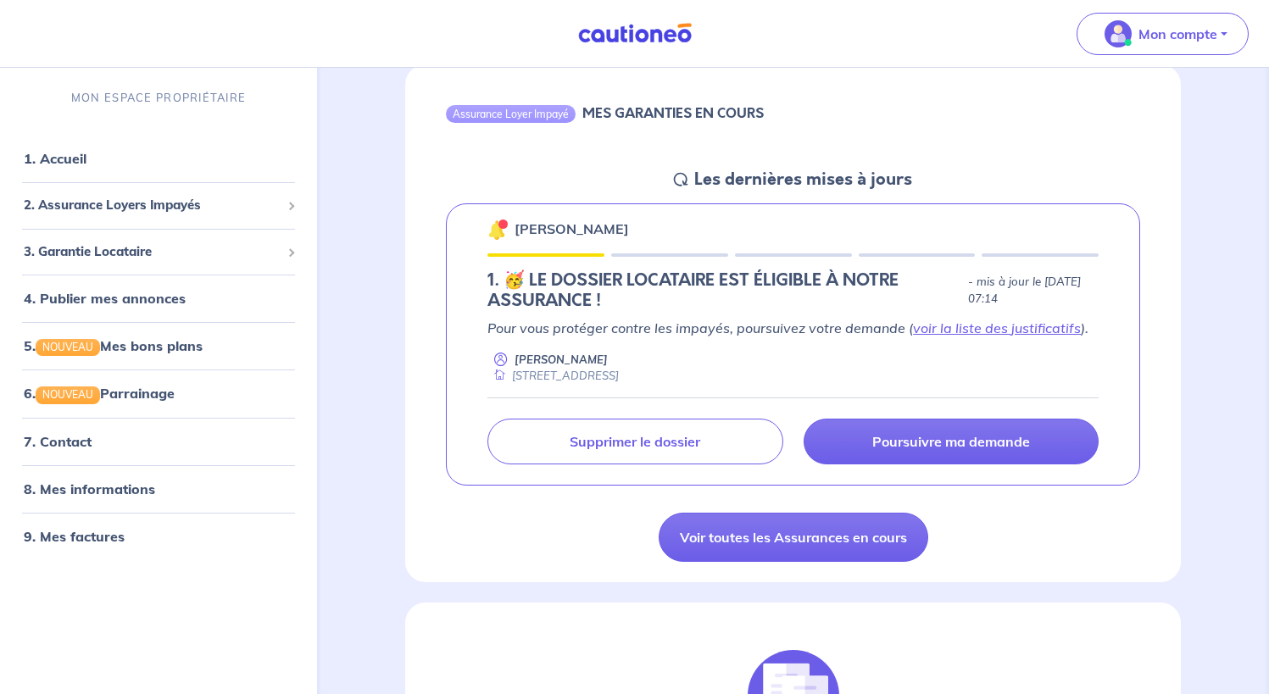
click at [884, 104] on div "Assurance Loyer Impayé MES GARANTIES EN COURS" at bounding box center [793, 116] width 776 height 104
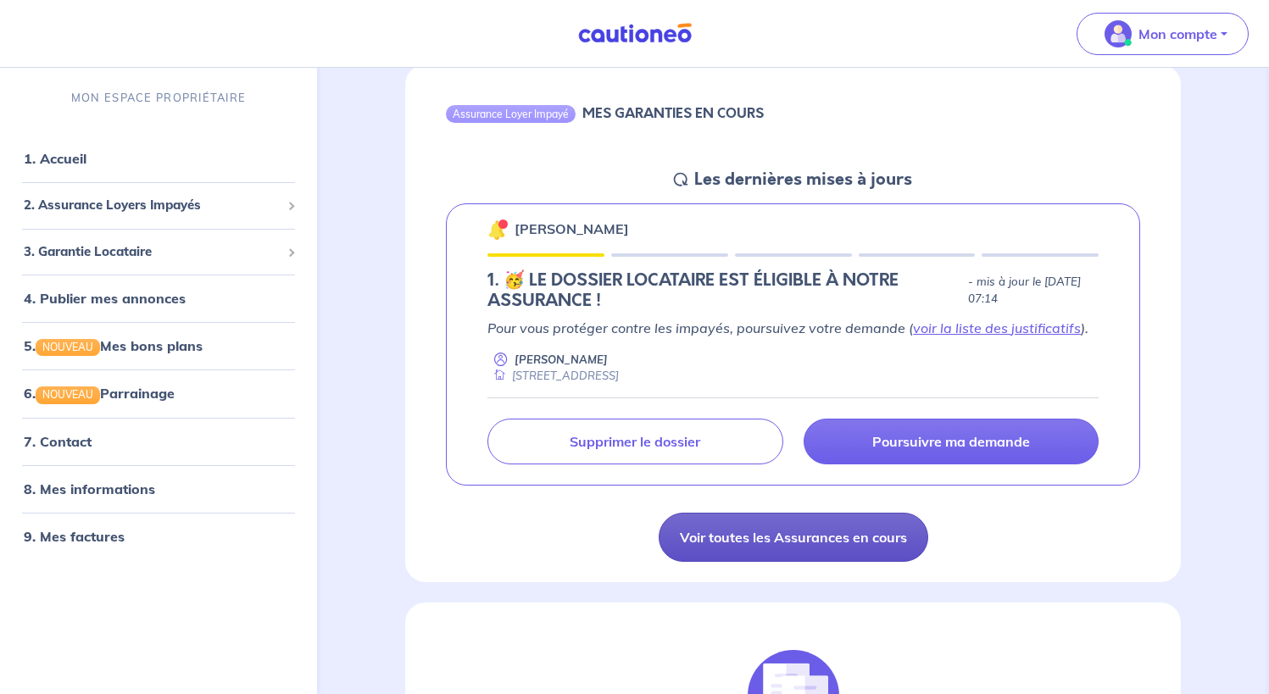
click at [723, 545] on link "Voir toutes les Assurances en cours" at bounding box center [794, 537] width 270 height 49
